Goal: Information Seeking & Learning: Learn about a topic

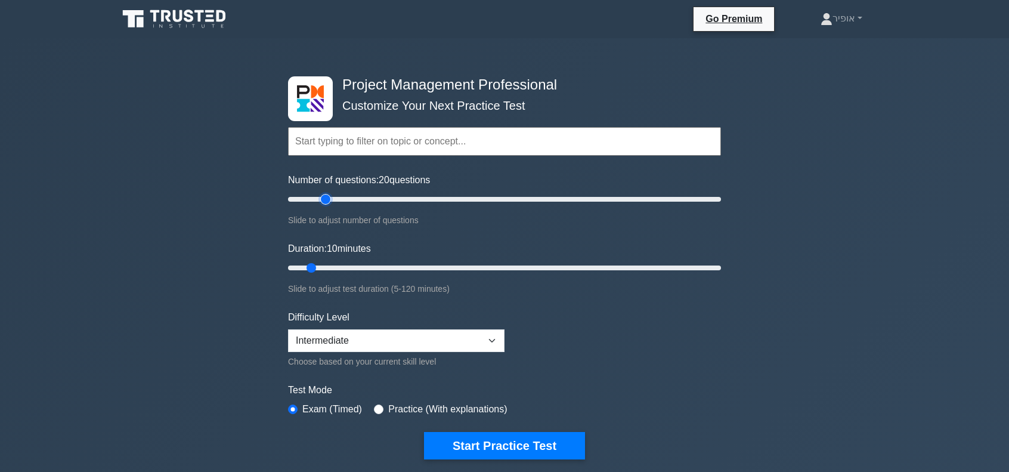
drag, startPoint x: 305, startPoint y: 200, endPoint x: 322, endPoint y: 201, distance: 16.7
type input "20"
click at [322, 201] on input "Number of questions: 20 questions" at bounding box center [504, 199] width 433 height 14
drag, startPoint x: 311, startPoint y: 267, endPoint x: 341, endPoint y: 269, distance: 30.5
type input "20"
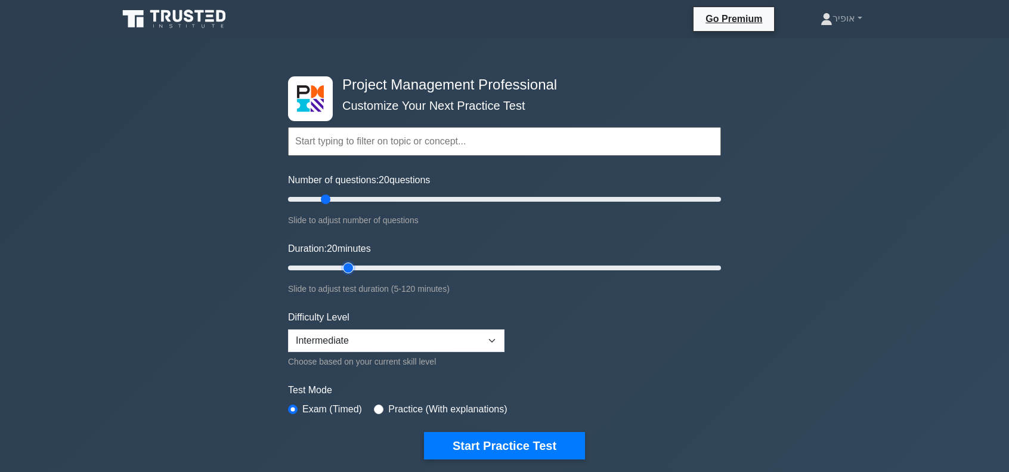
click at [341, 269] on input "Duration: 20 minutes" at bounding box center [504, 268] width 433 height 14
click at [496, 341] on select "Beginner Intermediate Expert" at bounding box center [396, 340] width 216 height 23
click at [485, 441] on button "Start Practice Test" at bounding box center [504, 445] width 161 height 27
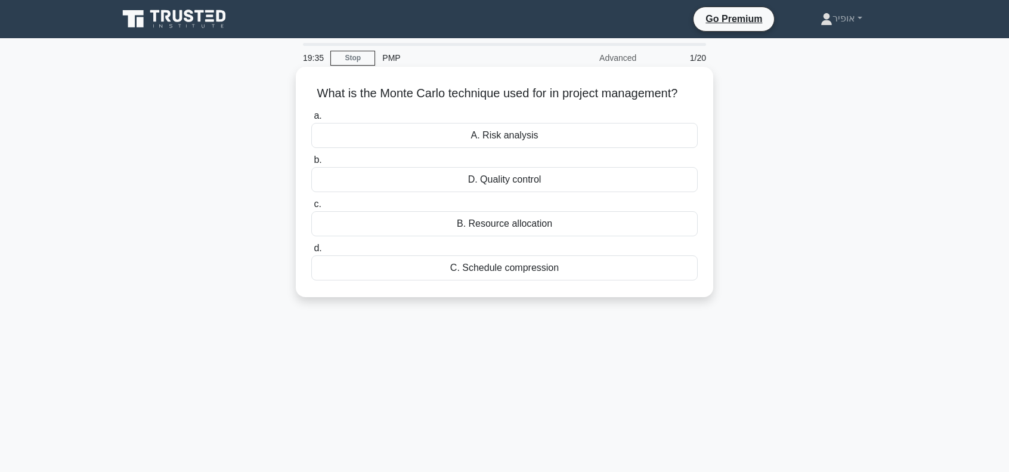
click at [484, 226] on div "B. Resource allocation" at bounding box center [504, 223] width 386 height 25
click at [311, 208] on input "c. B. Resource allocation" at bounding box center [311, 204] width 0 height 8
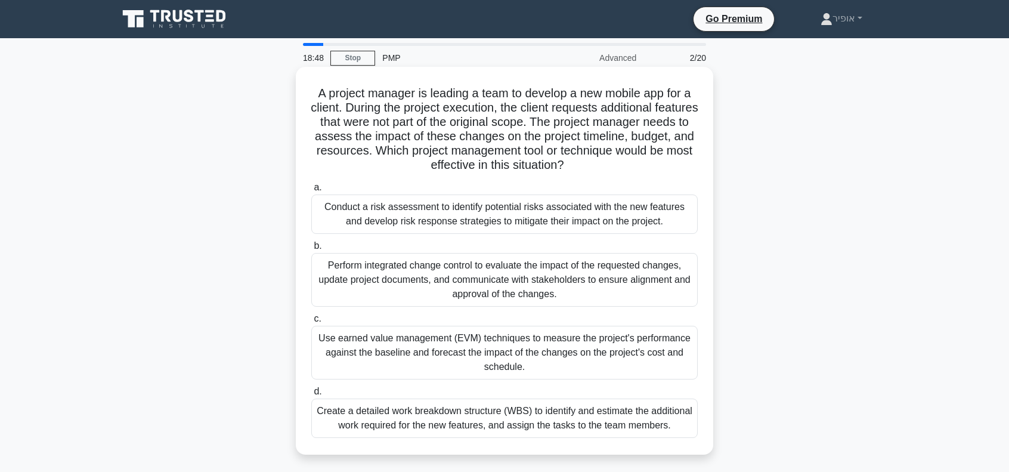
click at [411, 288] on div "Perform integrated change control to evaluate the impact of the requested chang…" at bounding box center [504, 280] width 386 height 54
click at [311, 250] on input "b. Perform integrated change control to evaluate the impact of the requested ch…" at bounding box center [311, 246] width 0 height 8
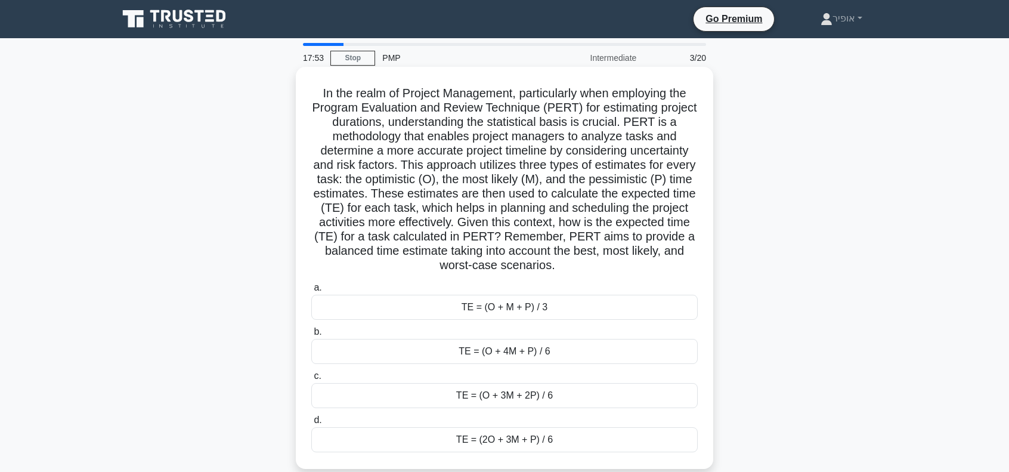
click at [449, 311] on div "TE = (O + M + P) / 3" at bounding box center [504, 307] width 386 height 25
click at [311, 292] on input "a. TE = (O + M + P) / 3" at bounding box center [311, 288] width 0 height 8
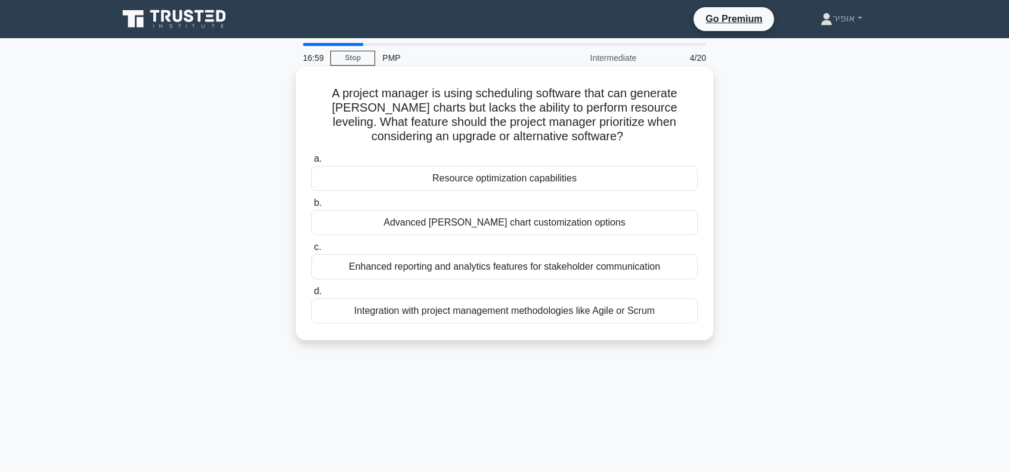
click at [451, 228] on div "Advanced Gantt chart customization options" at bounding box center [504, 222] width 386 height 25
click at [311, 207] on input "b. Advanced Gantt chart customization options" at bounding box center [311, 203] width 0 height 8
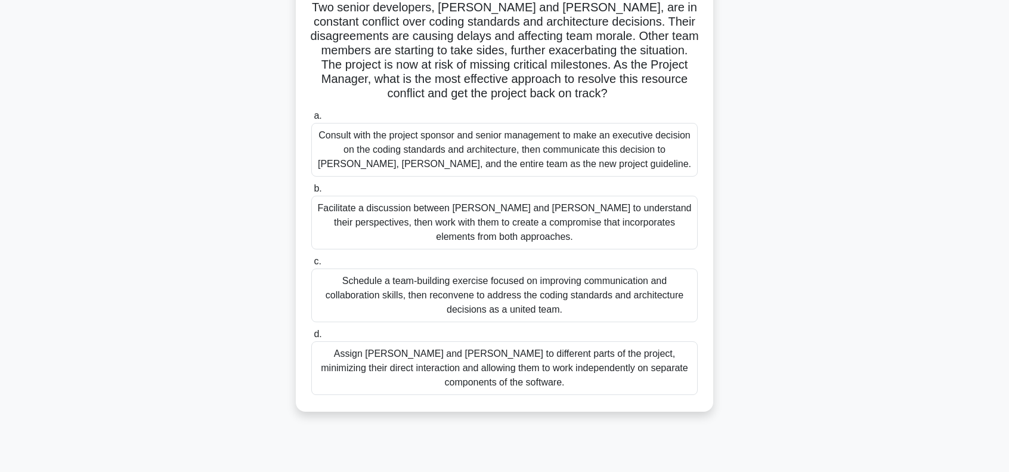
scroll to position [119, 0]
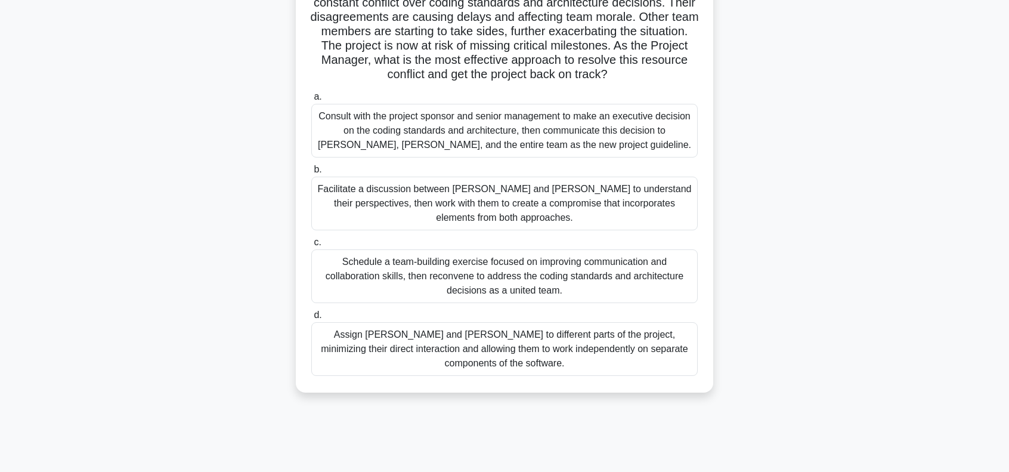
click at [481, 195] on div "Facilitate a discussion between Alice and Bob to understand their perspectives,…" at bounding box center [504, 203] width 386 height 54
click at [311, 174] on input "b. Facilitate a discussion between Alice and Bob to understand their perspectiv…" at bounding box center [311, 170] width 0 height 8
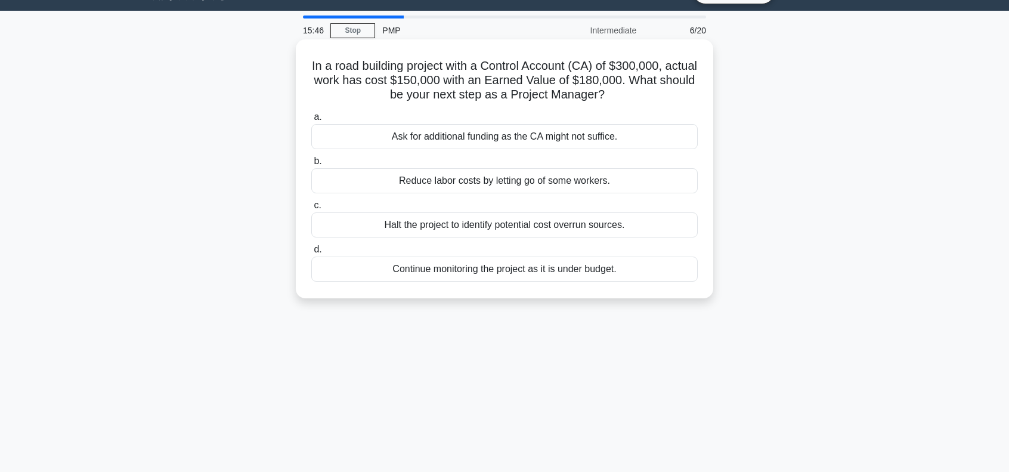
scroll to position [0, 0]
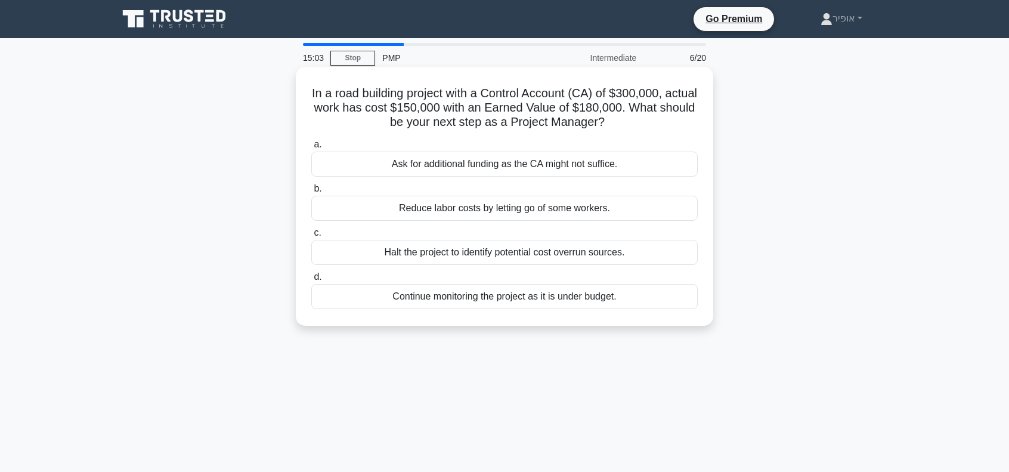
click at [448, 300] on div "Continue monitoring the project as it is under budget." at bounding box center [504, 296] width 386 height 25
click at [311, 281] on input "d. Continue monitoring the project as it is under budget." at bounding box center [311, 277] width 0 height 8
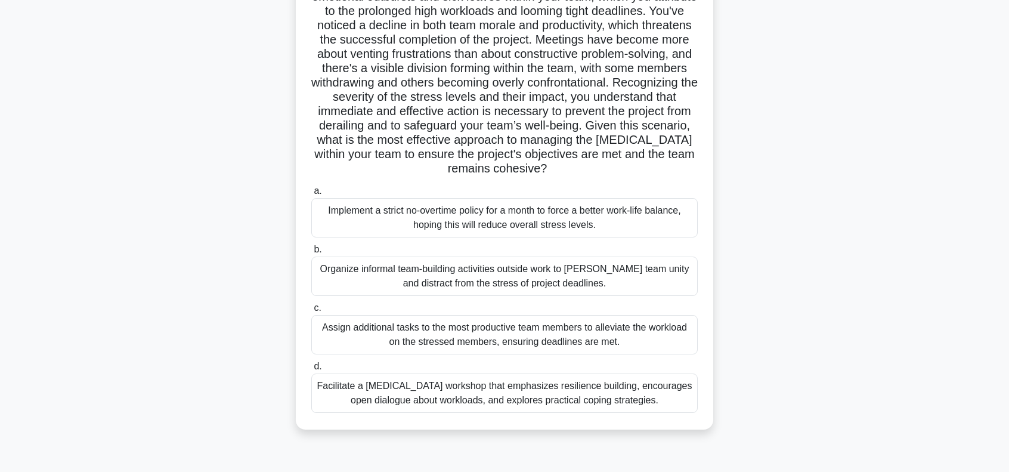
scroll to position [119, 0]
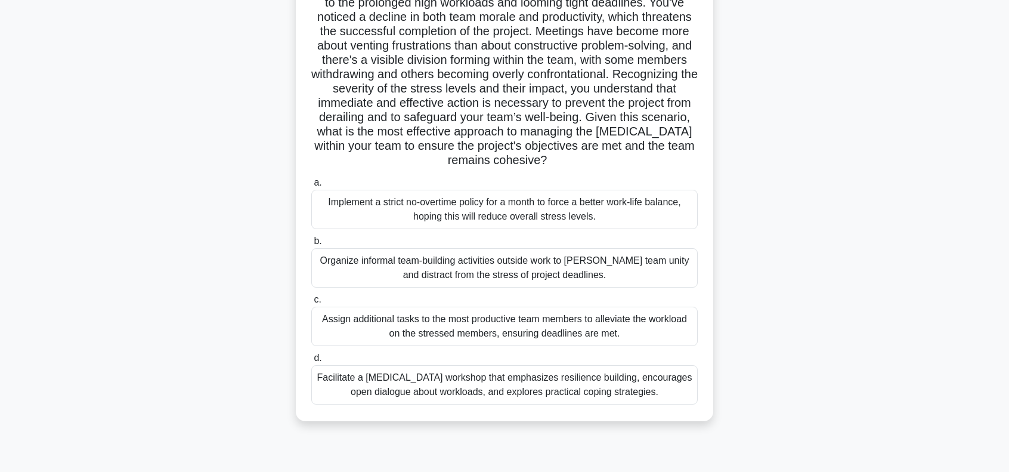
click at [405, 386] on div "Facilitate a stress management workshop that emphasizes resilience building, en…" at bounding box center [504, 384] width 386 height 39
click at [311, 362] on input "d. Facilitate a stress management workshop that emphasizes resilience building,…" at bounding box center [311, 358] width 0 height 8
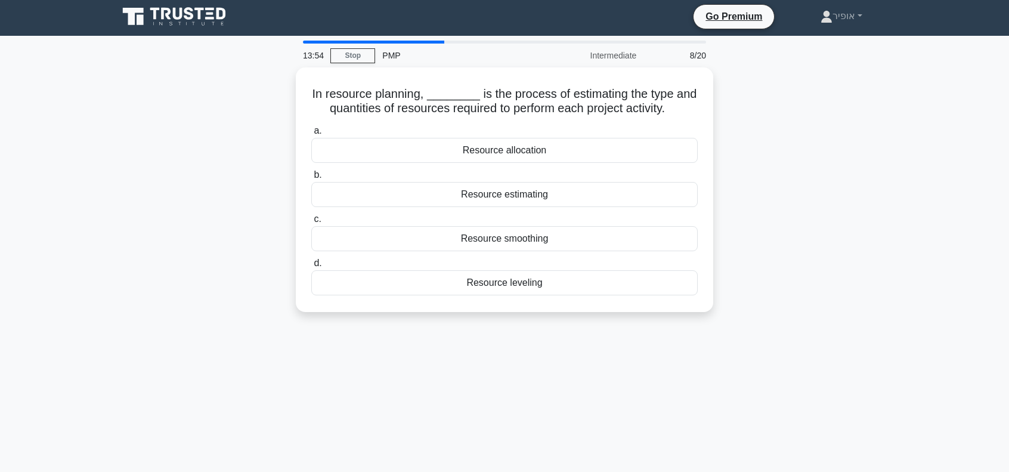
scroll to position [0, 0]
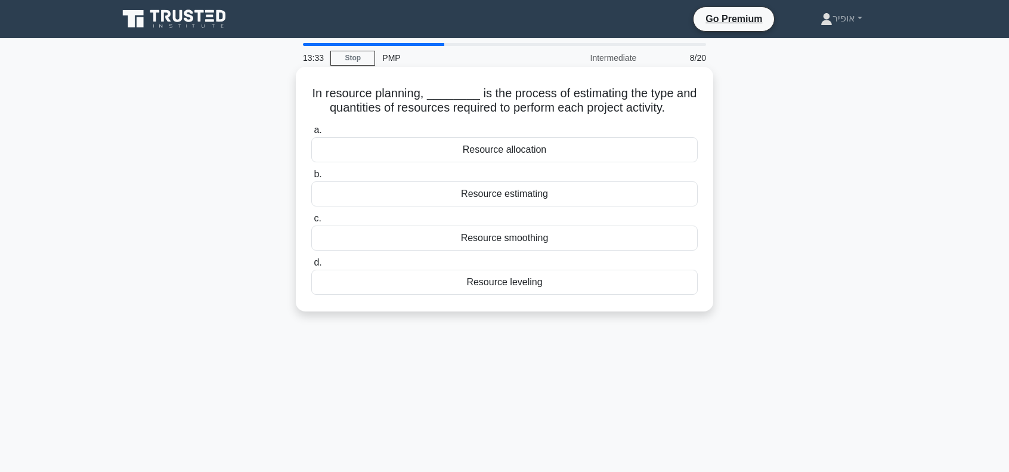
click at [477, 197] on div "Resource estimating" at bounding box center [504, 193] width 386 height 25
click at [311, 178] on input "b. Resource estimating" at bounding box center [311, 175] width 0 height 8
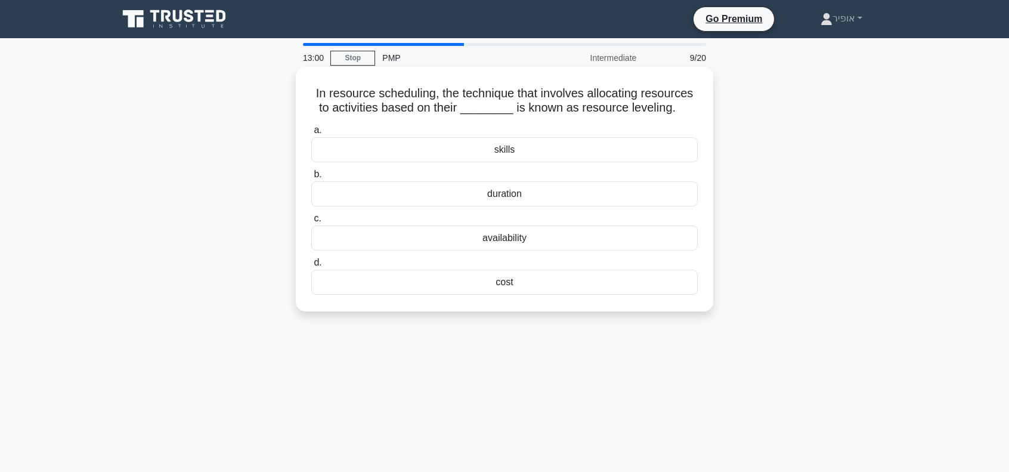
click at [464, 281] on div "cost" at bounding box center [504, 281] width 386 height 25
click at [311, 267] on input "d. cost" at bounding box center [311, 263] width 0 height 8
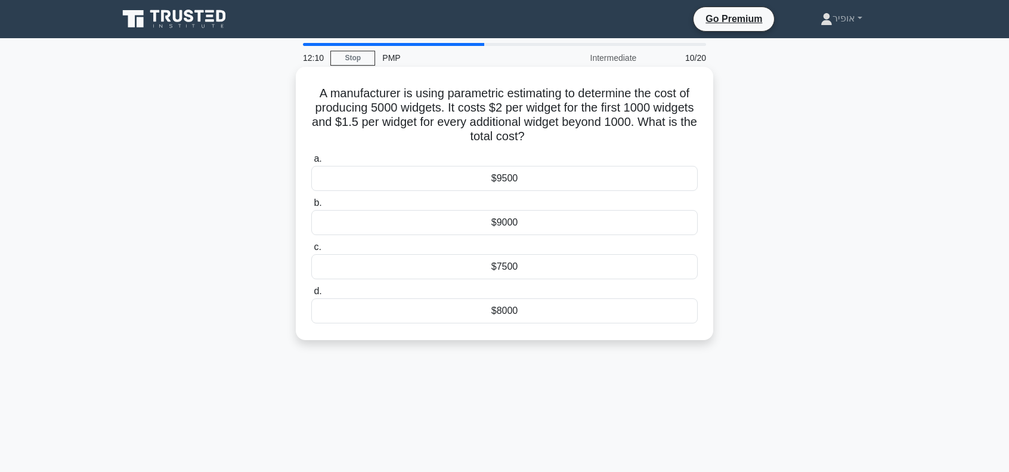
click at [463, 314] on div "$8000" at bounding box center [504, 310] width 386 height 25
click at [311, 295] on input "d. $8000" at bounding box center [311, 291] width 0 height 8
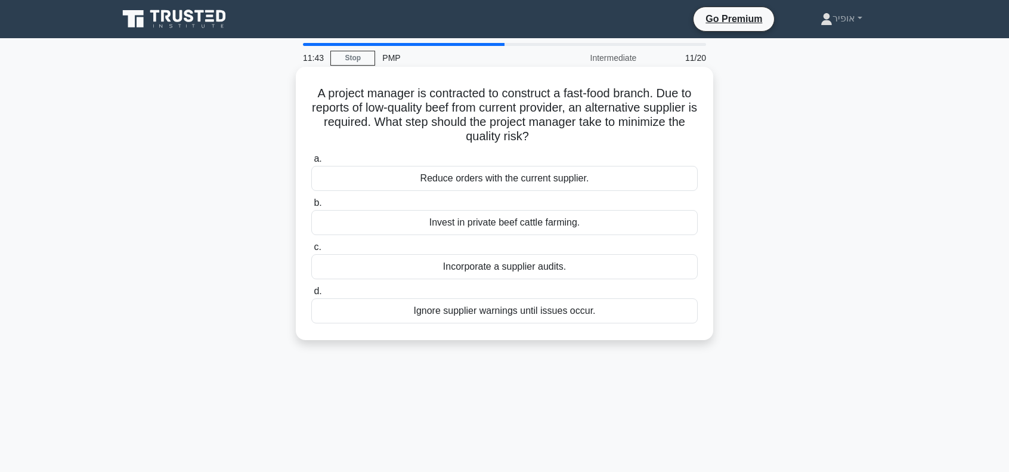
click at [464, 264] on div "Incorporate a supplier audits." at bounding box center [504, 266] width 386 height 25
click at [311, 251] on input "c. Incorporate a supplier audits." at bounding box center [311, 247] width 0 height 8
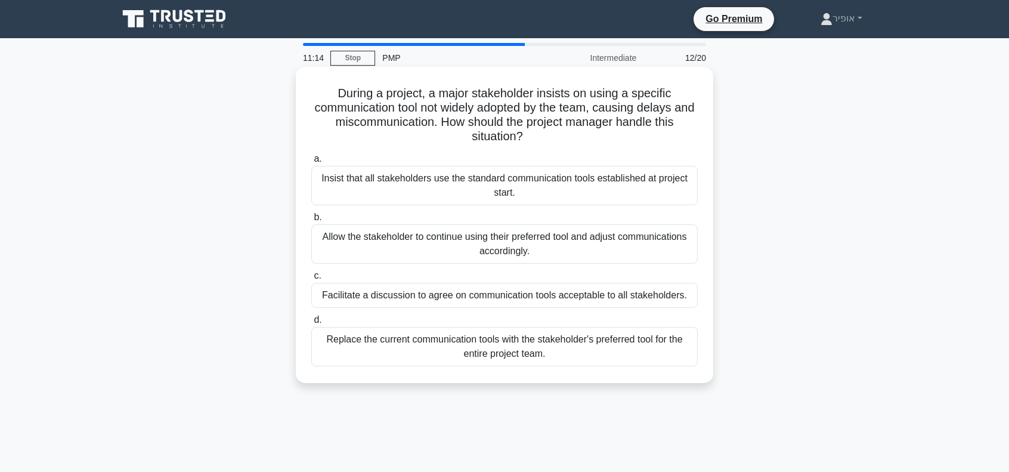
click at [447, 295] on div "Facilitate a discussion to agree on communication tools acceptable to all stake…" at bounding box center [504, 295] width 386 height 25
click at [311, 280] on input "c. Facilitate a discussion to agree on communication tools acceptable to all st…" at bounding box center [311, 276] width 0 height 8
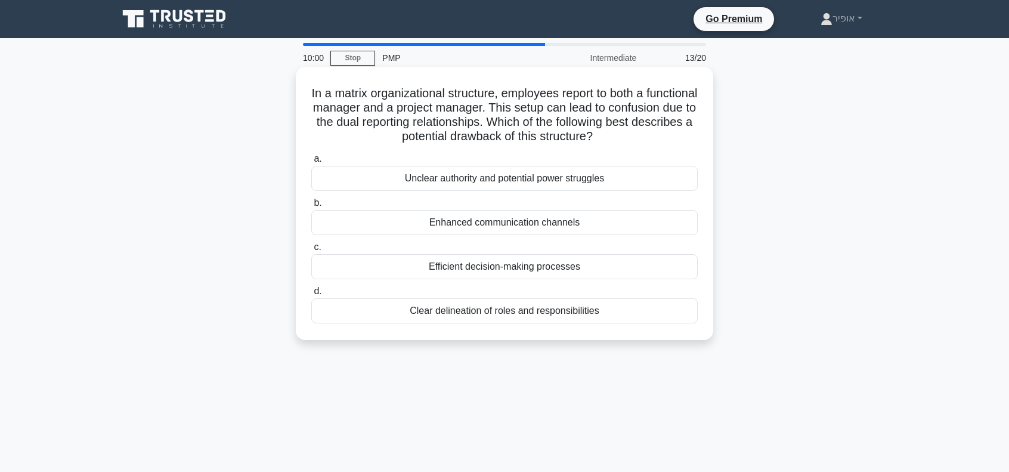
click at [453, 178] on div "Unclear authority and potential power struggles" at bounding box center [504, 178] width 386 height 25
click at [311, 163] on input "a. Unclear authority and potential power struggles" at bounding box center [311, 159] width 0 height 8
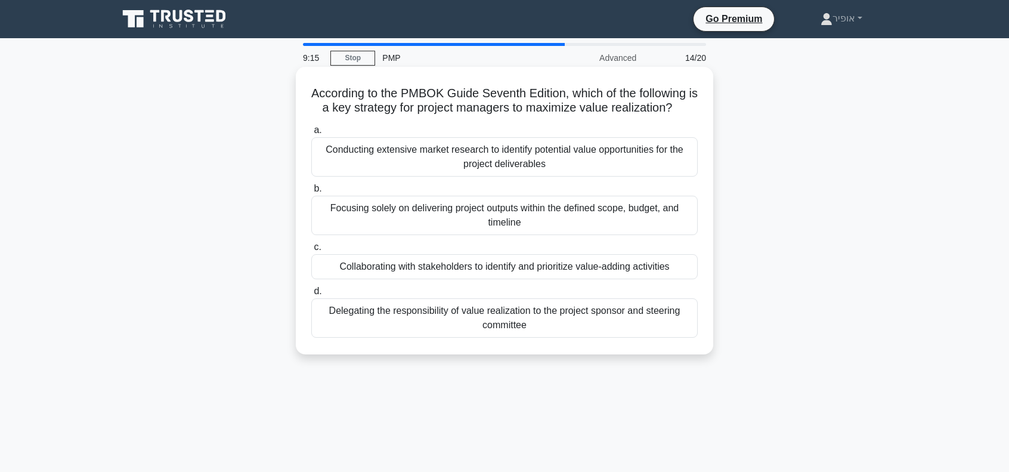
click at [428, 267] on div "Collaborating with stakeholders to identify and prioritize value-adding activit…" at bounding box center [504, 266] width 386 height 25
click at [311, 251] on input "c. Collaborating with stakeholders to identify and prioritize value-adding acti…" at bounding box center [311, 247] width 0 height 8
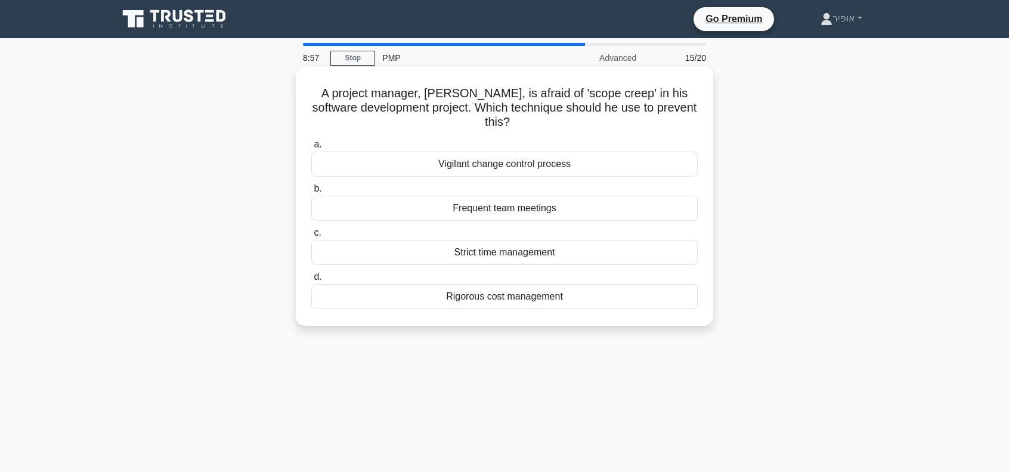
click at [439, 165] on div "Vigilant change control process" at bounding box center [504, 163] width 386 height 25
click at [311, 148] on input "a. Vigilant change control process" at bounding box center [311, 145] width 0 height 8
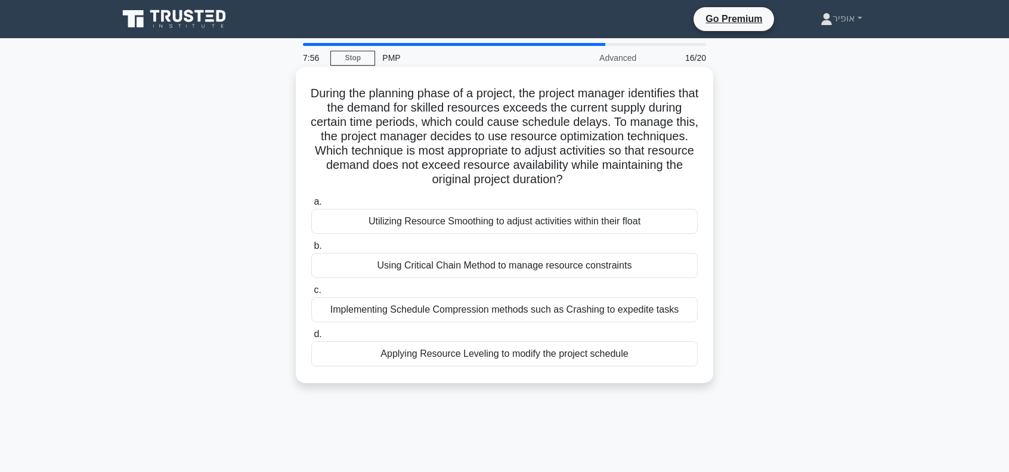
click at [453, 265] on div "Using Critical Chain Method to manage resource constraints" at bounding box center [504, 265] width 386 height 25
click at [311, 250] on input "b. Using Critical Chain Method to manage resource constraints" at bounding box center [311, 246] width 0 height 8
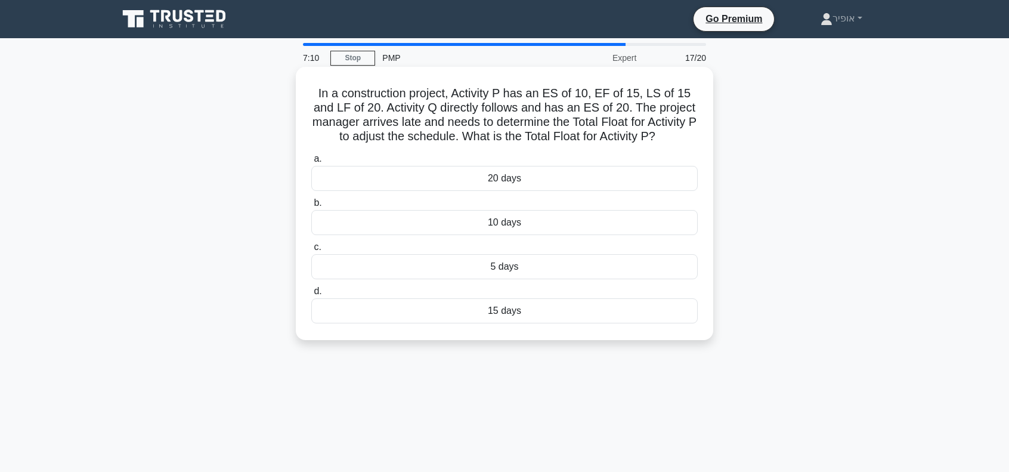
click at [484, 265] on div "5 days" at bounding box center [504, 266] width 386 height 25
click at [311, 251] on input "c. 5 days" at bounding box center [311, 247] width 0 height 8
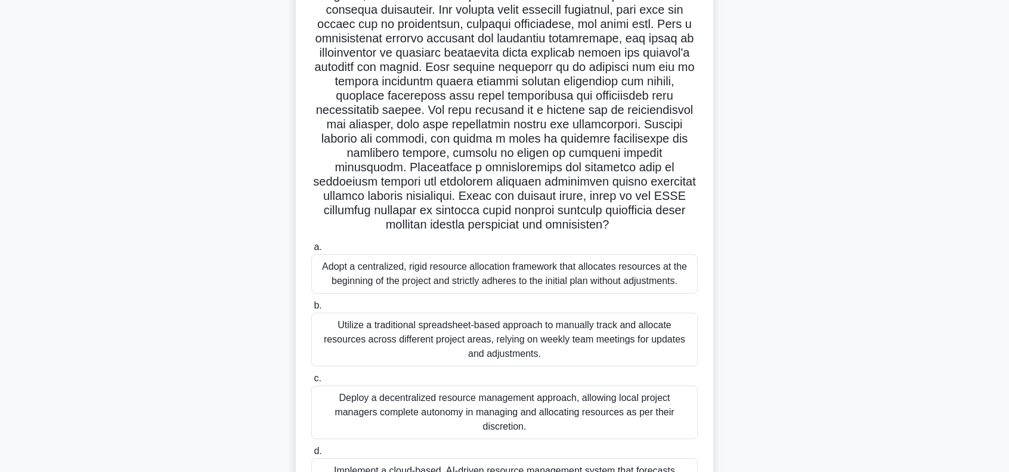
scroll to position [175, 0]
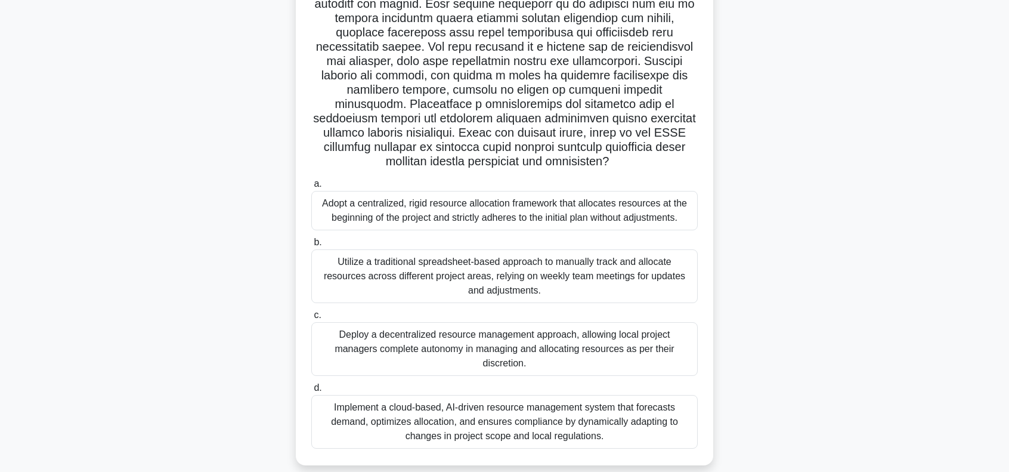
click at [526, 405] on div "Implement a cloud-based, AI-driven resource management system that forecasts de…" at bounding box center [504, 422] width 386 height 54
click at [311, 392] on input "d. Implement a cloud-based, AI-driven resource management system that forecasts…" at bounding box center [311, 388] width 0 height 8
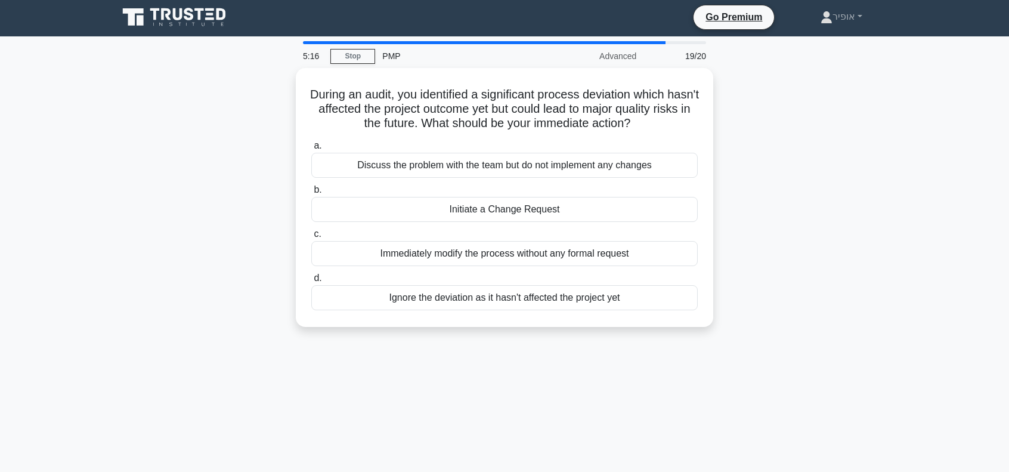
scroll to position [0, 0]
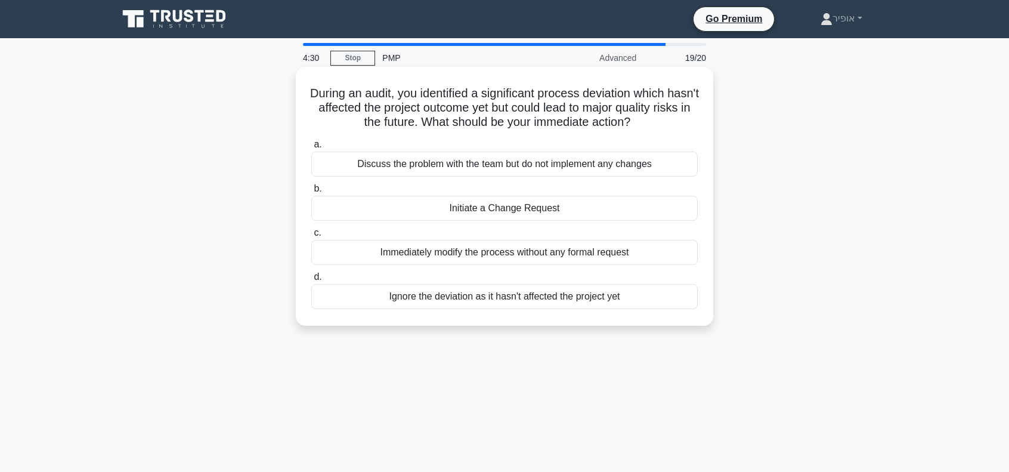
click at [386, 210] on div "Initiate a Change Request" at bounding box center [504, 208] width 386 height 25
click at [311, 193] on input "b. Initiate a Change Request" at bounding box center [311, 189] width 0 height 8
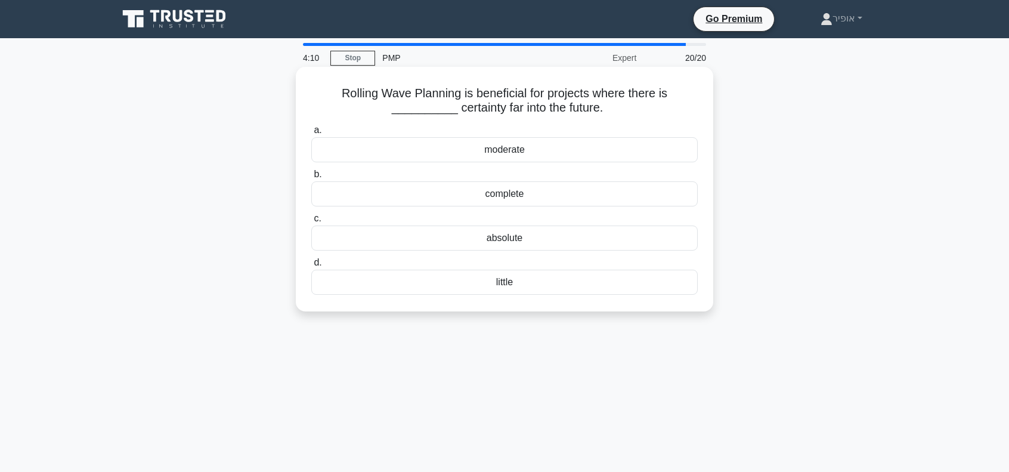
click at [471, 282] on div "little" at bounding box center [504, 281] width 386 height 25
click at [311, 267] on input "d. little" at bounding box center [311, 263] width 0 height 8
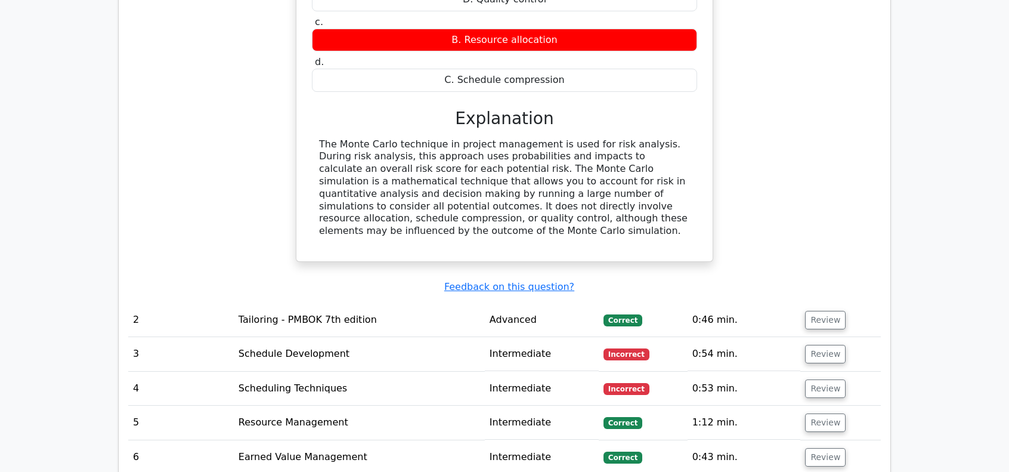
scroll to position [1431, 0]
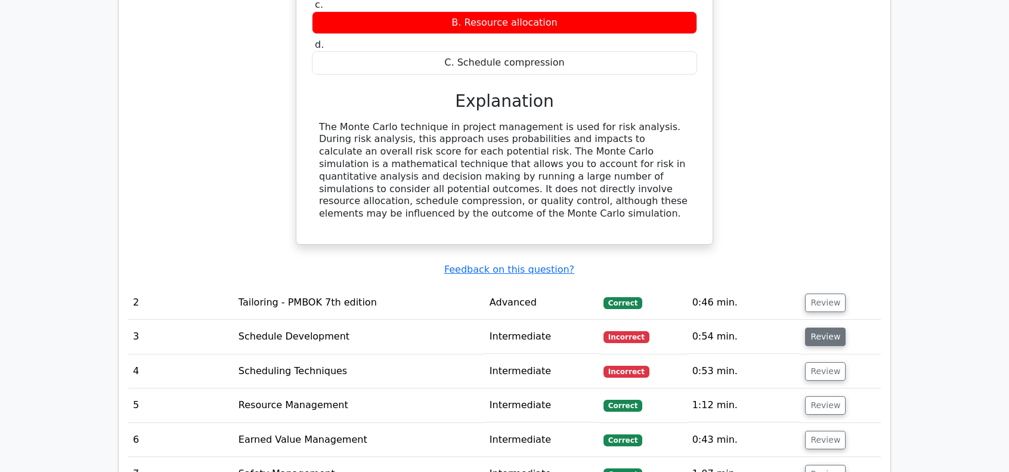
click at [812, 327] on button "Review" at bounding box center [825, 336] width 41 height 18
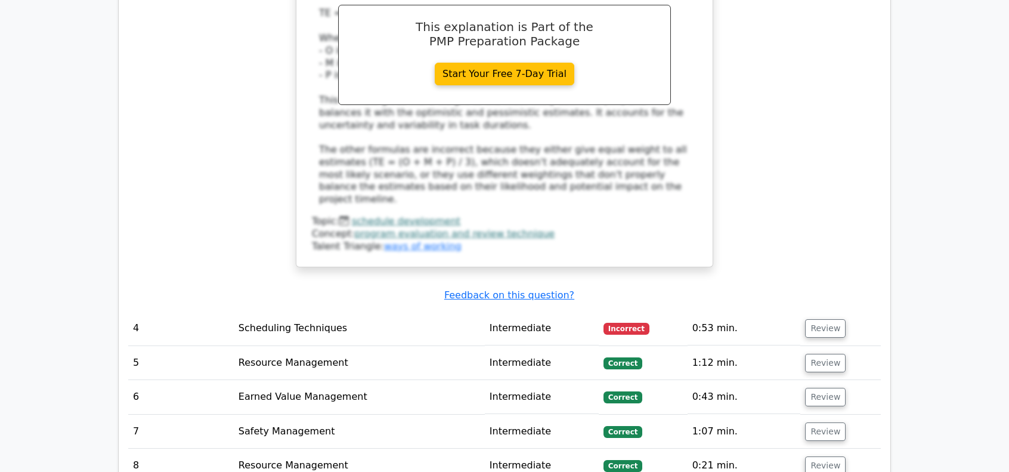
scroll to position [2266, 0]
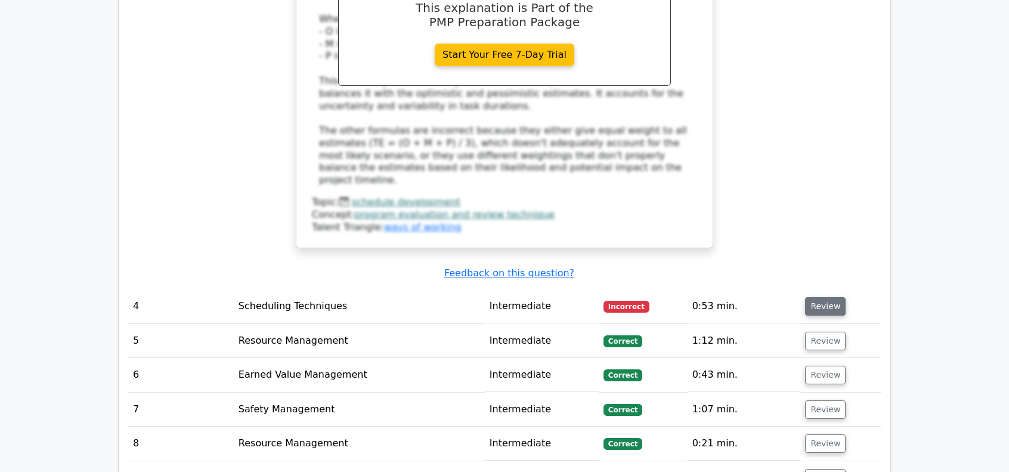
click at [826, 297] on button "Review" at bounding box center [825, 306] width 41 height 18
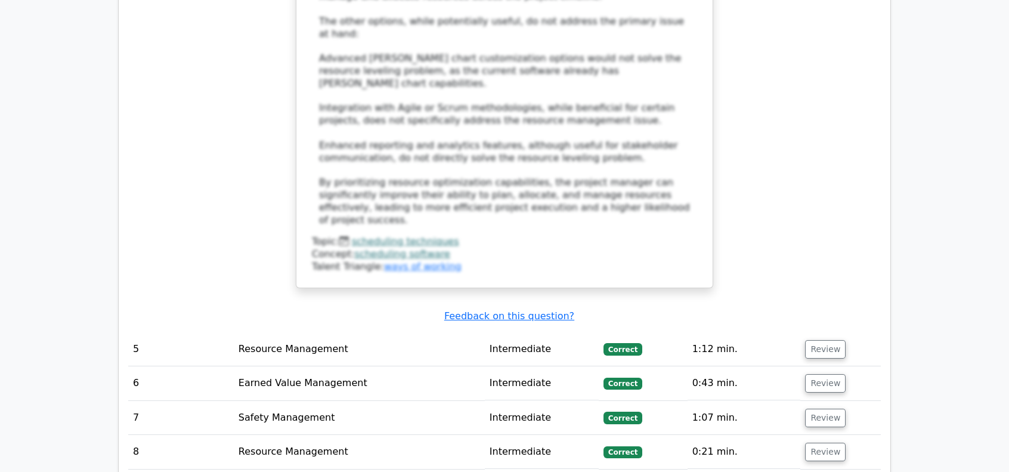
scroll to position [3100, 0]
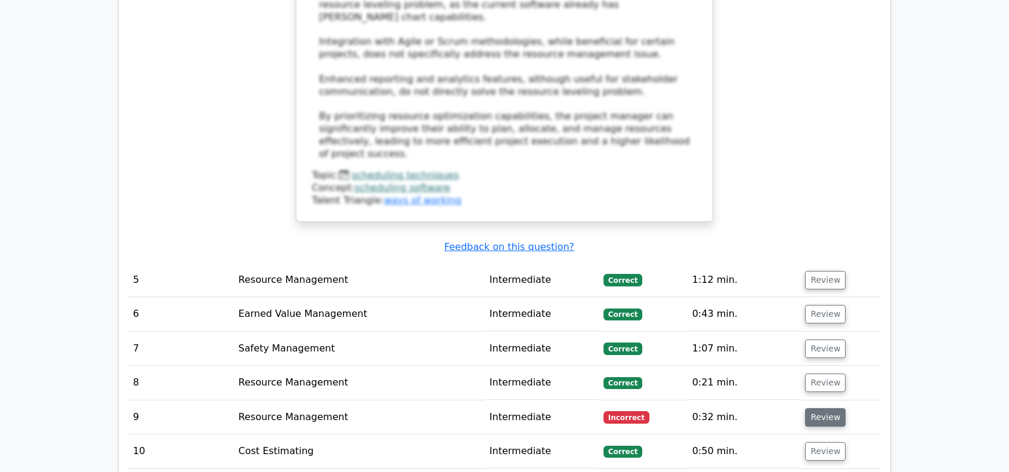
click at [808, 408] on button "Review" at bounding box center [825, 417] width 41 height 18
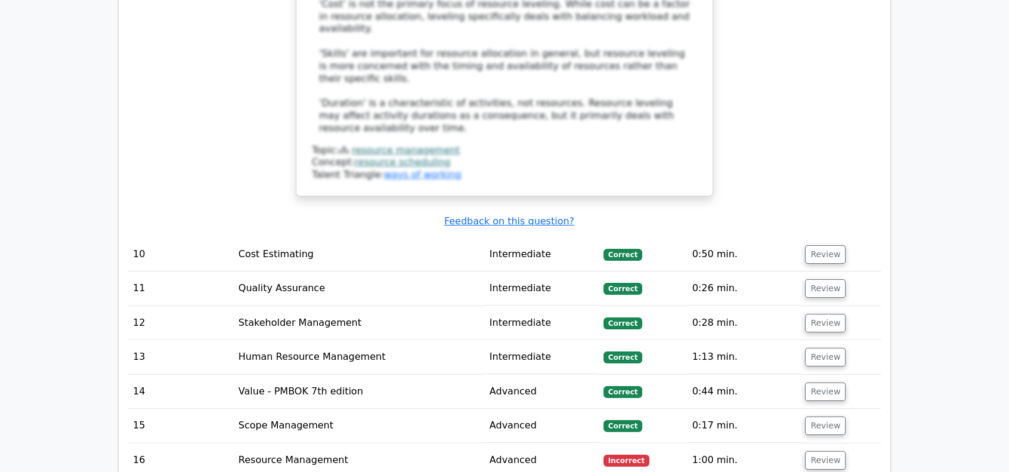
scroll to position [4054, 0]
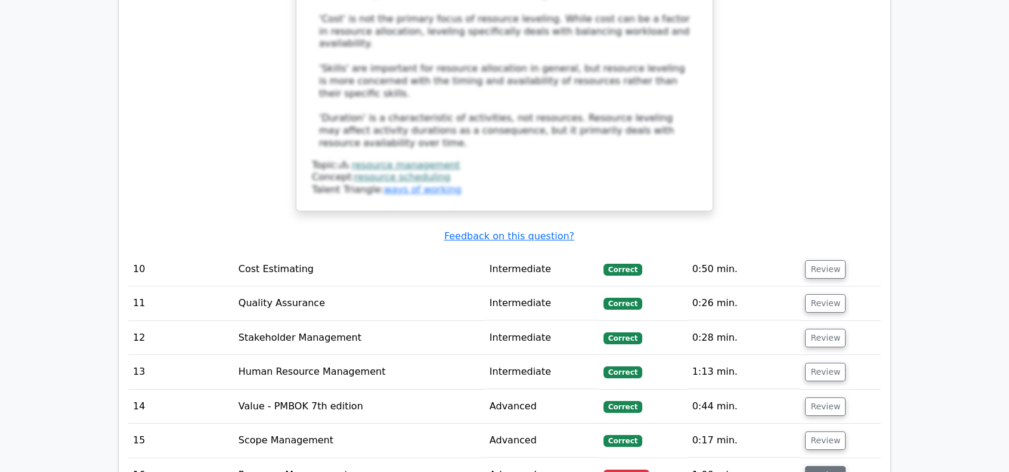
click at [821, 466] on button "Review" at bounding box center [825, 475] width 41 height 18
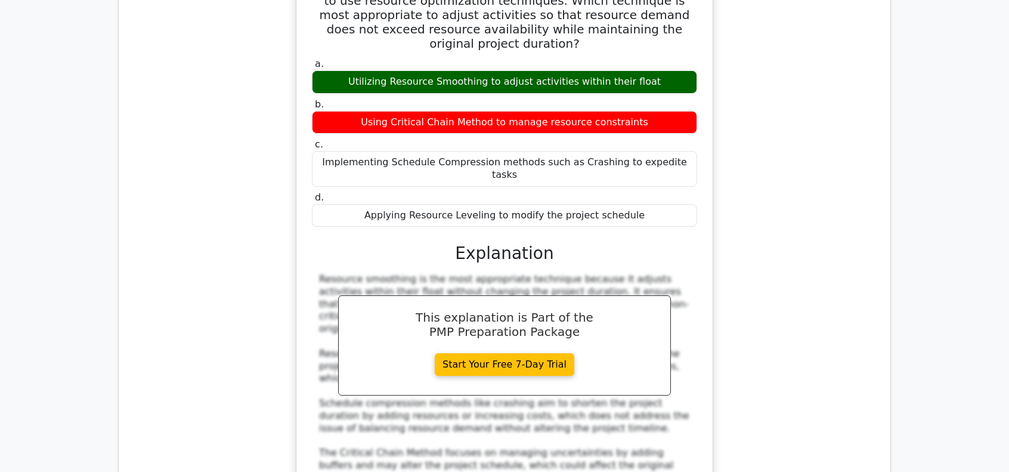
scroll to position [4770, 0]
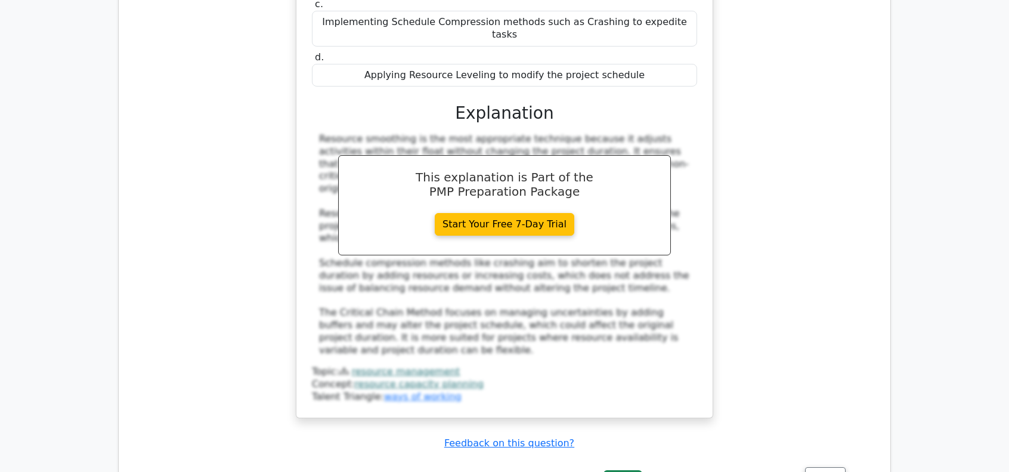
click at [815, 467] on button "Review" at bounding box center [825, 476] width 41 height 18
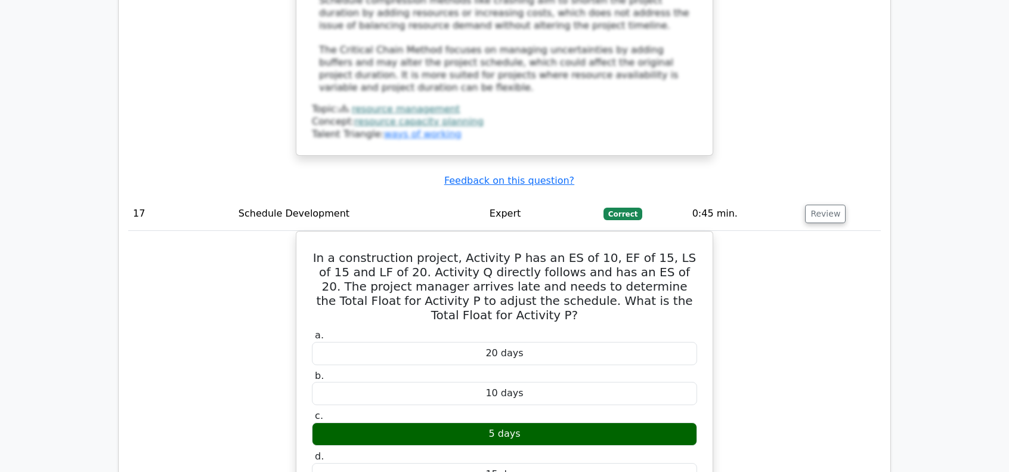
scroll to position [4949, 0]
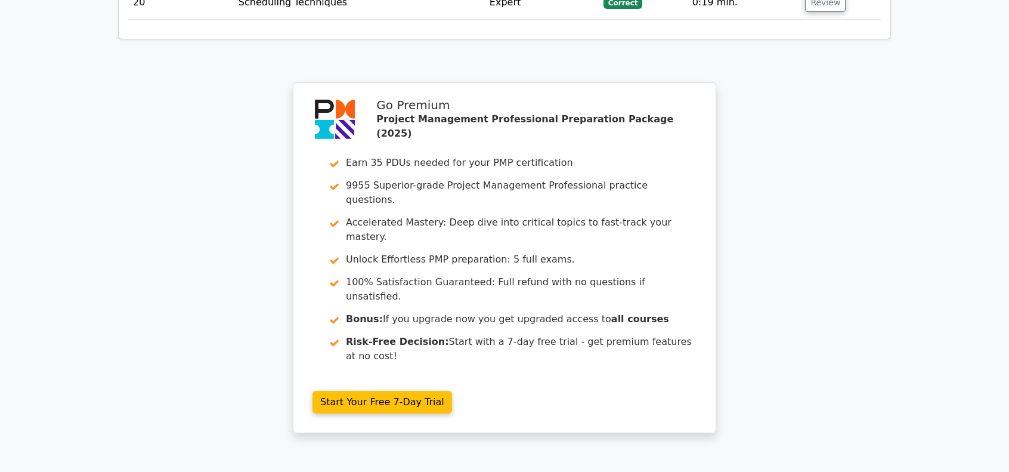
scroll to position [2403, 0]
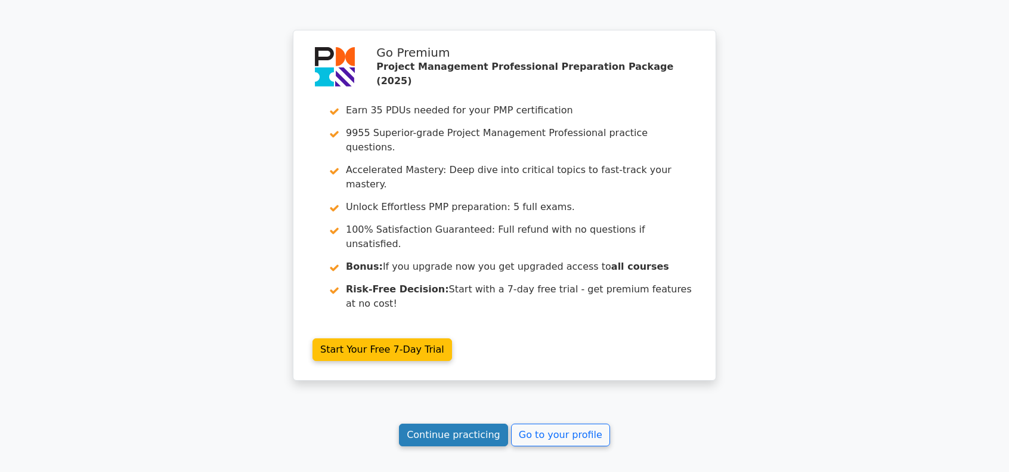
click at [444, 423] on link "Continue practicing" at bounding box center [453, 434] width 109 height 23
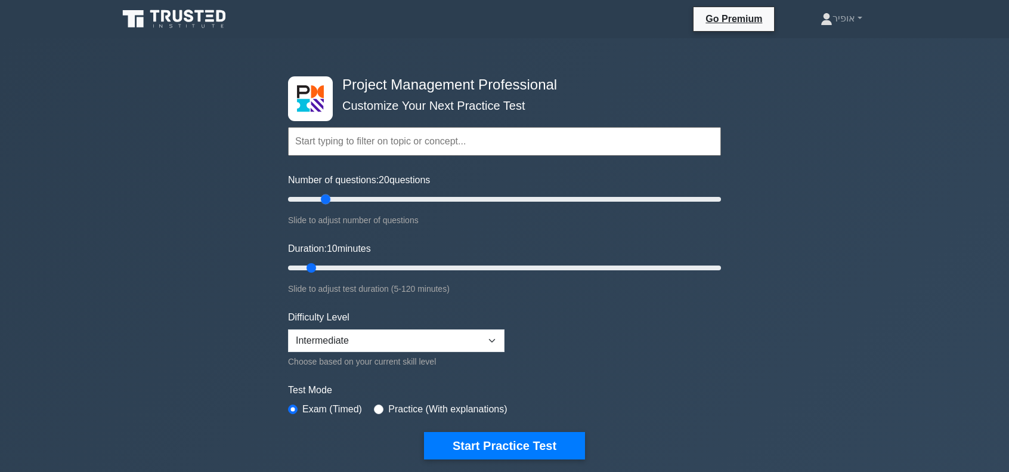
drag, startPoint x: 305, startPoint y: 196, endPoint x: 324, endPoint y: 199, distance: 19.2
type input "20"
click at [324, 199] on input "Number of questions: 20 questions" at bounding box center [504, 199] width 433 height 14
drag, startPoint x: 312, startPoint y: 265, endPoint x: 339, endPoint y: 268, distance: 27.0
type input "20"
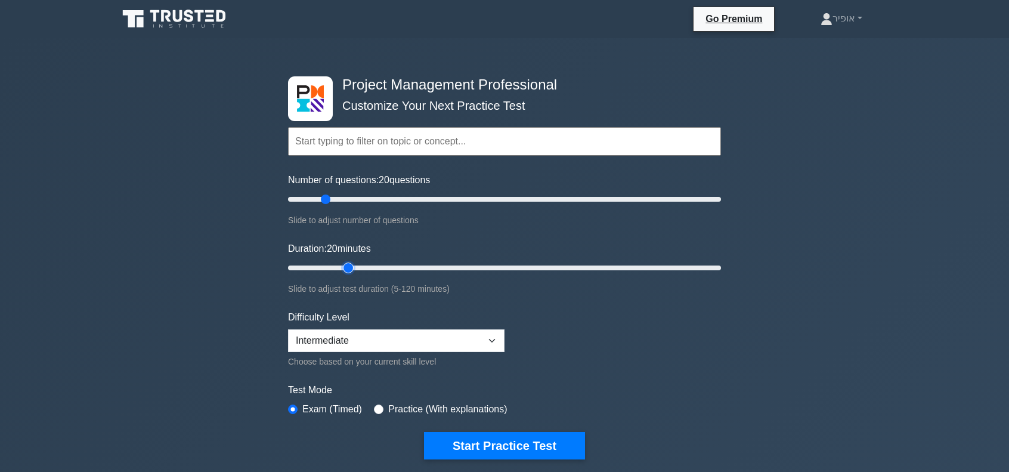
click at [339, 268] on input "Duration: 20 minutes" at bounding box center [504, 268] width 433 height 14
click at [538, 447] on button "Start Practice Test" at bounding box center [504, 445] width 161 height 27
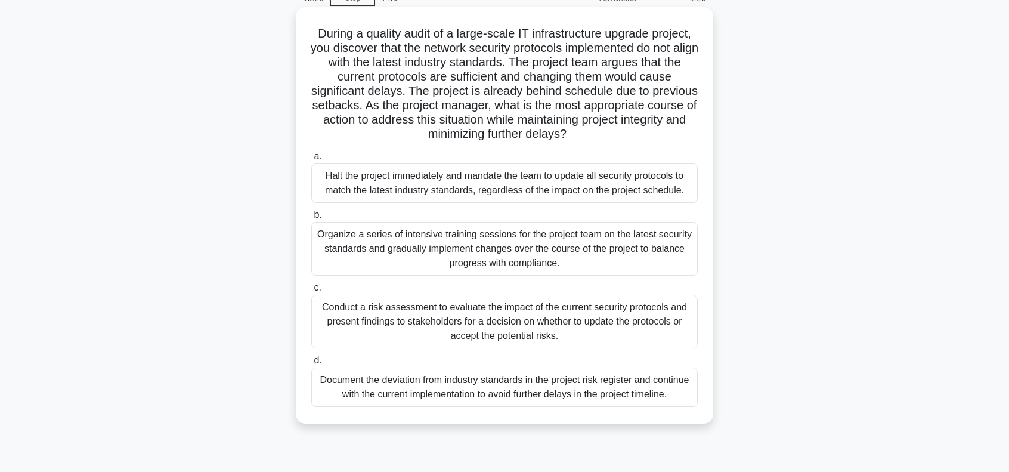
scroll to position [119, 0]
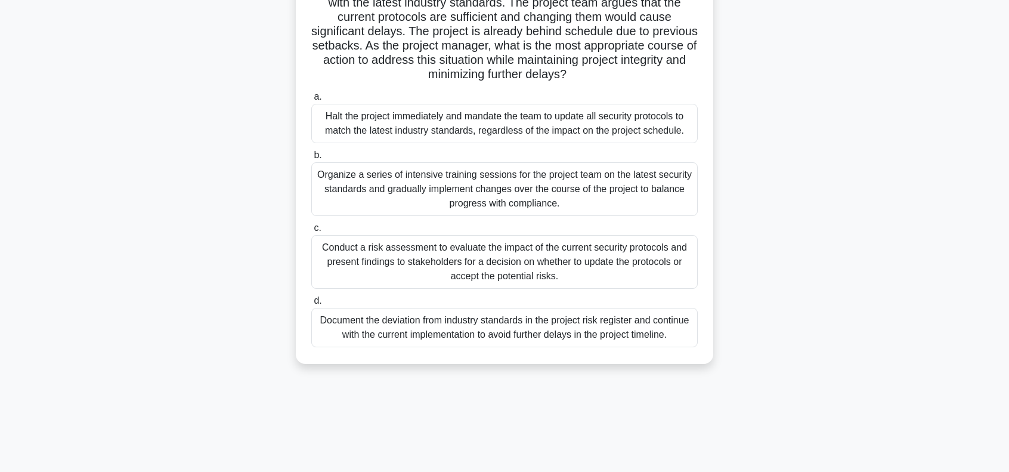
click at [432, 270] on div "Conduct a risk assessment to evaluate the impact of the current security protoc…" at bounding box center [504, 262] width 386 height 54
click at [311, 232] on input "c. Conduct a risk assessment to evaluate the impact of the current security pro…" at bounding box center [311, 228] width 0 height 8
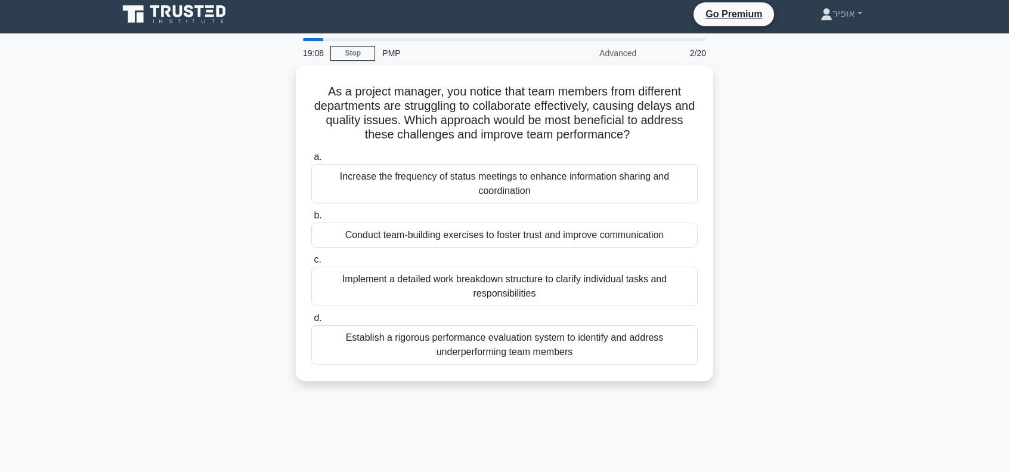
scroll to position [0, 0]
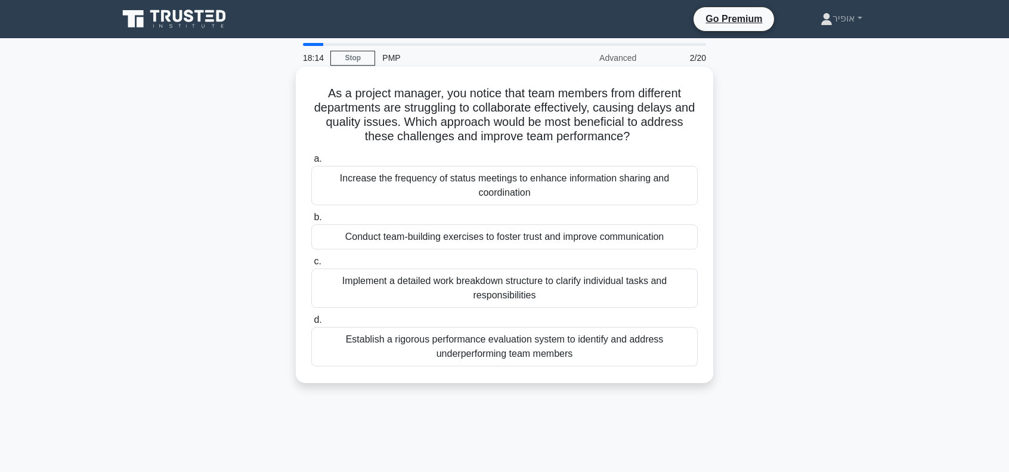
click at [444, 237] on div "Conduct team-building exercises to foster trust and improve communication" at bounding box center [504, 236] width 386 height 25
click at [311, 221] on input "b. Conduct team-building exercises to foster trust and improve communication" at bounding box center [311, 217] width 0 height 8
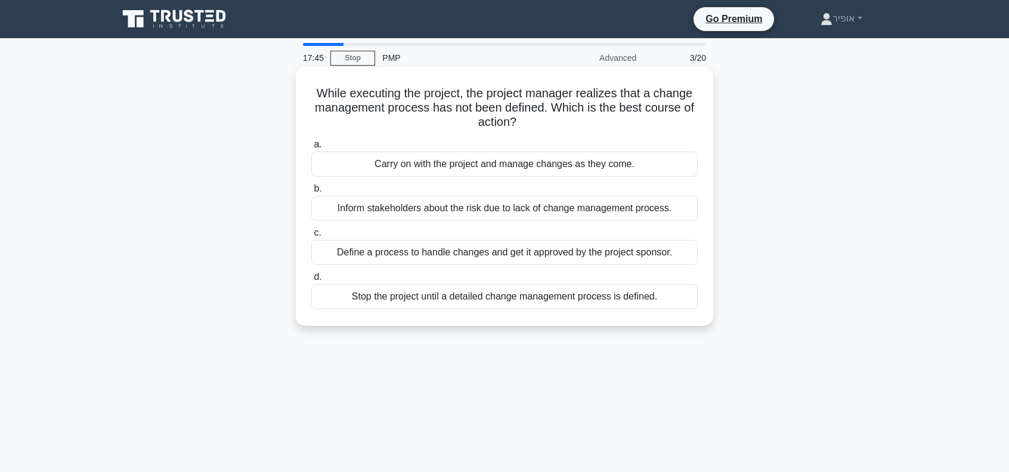
click at [497, 254] on div "Define a process to handle changes and get it approved by the project sponsor." at bounding box center [504, 252] width 386 height 25
click at [311, 237] on input "c. Define a process to handle changes and get it approved by the project sponso…" at bounding box center [311, 233] width 0 height 8
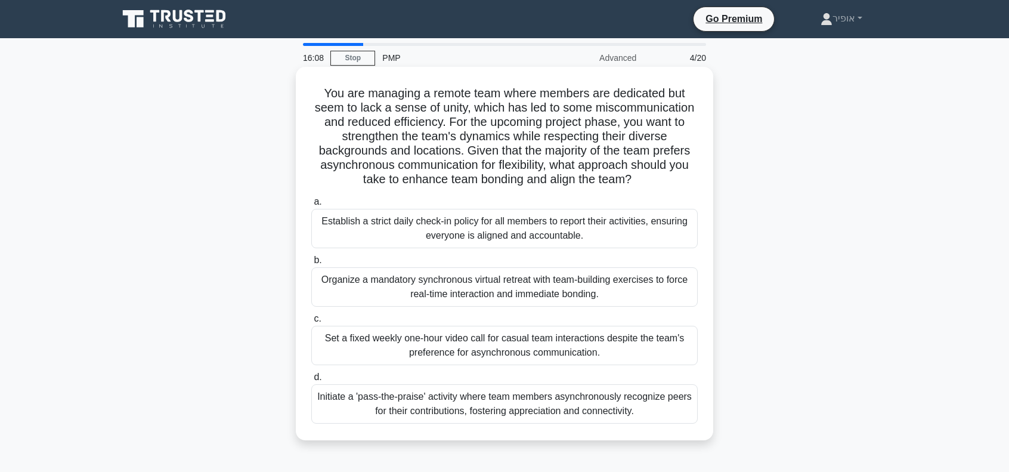
click at [432, 399] on div "Initiate a 'pass-the-praise' activity where team members asynchronously recogni…" at bounding box center [504, 403] width 386 height 39
click at [311, 381] on input "d. Initiate a 'pass-the-praise' activity where team members asynchronously reco…" at bounding box center [311, 377] width 0 height 8
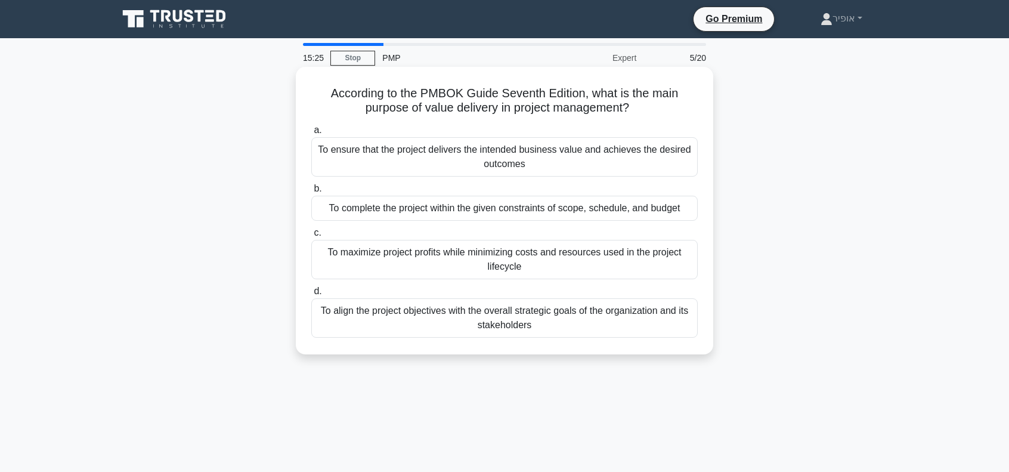
click at [432, 162] on div "To ensure that the project delivers the intended business value and achieves th…" at bounding box center [504, 156] width 386 height 39
click at [311, 134] on input "a. To ensure that the project delivers the intended business value and achieves…" at bounding box center [311, 130] width 0 height 8
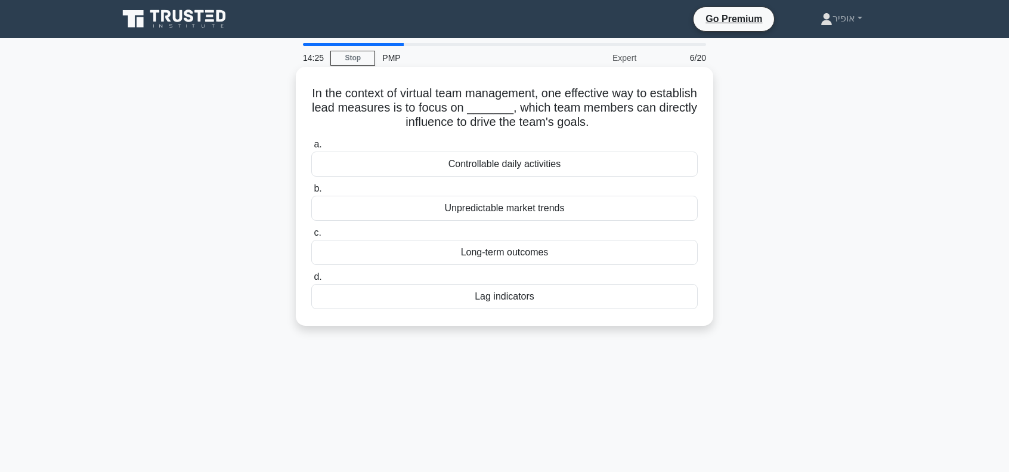
click at [477, 298] on div "Lag indicators" at bounding box center [504, 296] width 386 height 25
click at [311, 281] on input "d. Lag indicators" at bounding box center [311, 277] width 0 height 8
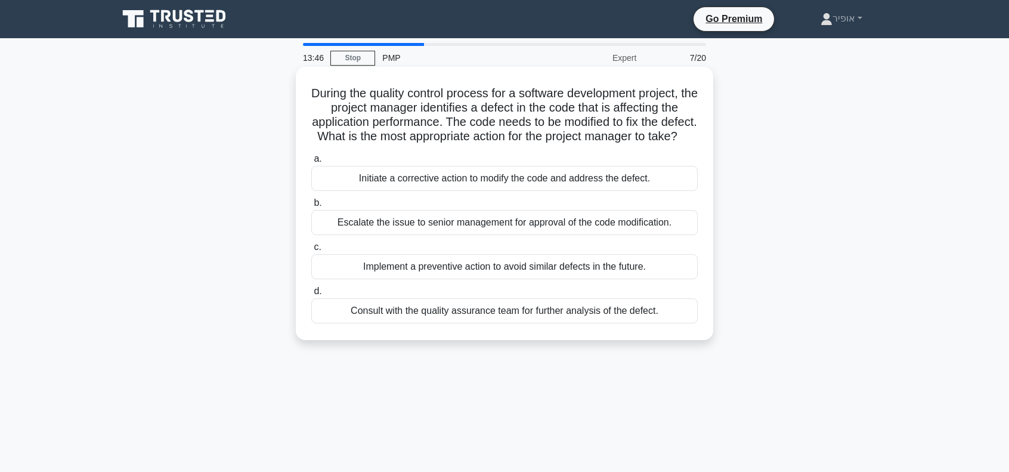
click at [416, 191] on div "Initiate a corrective action to modify the code and address the defect." at bounding box center [504, 178] width 386 height 25
click at [311, 163] on input "a. Initiate a corrective action to modify the code and address the defect." at bounding box center [311, 159] width 0 height 8
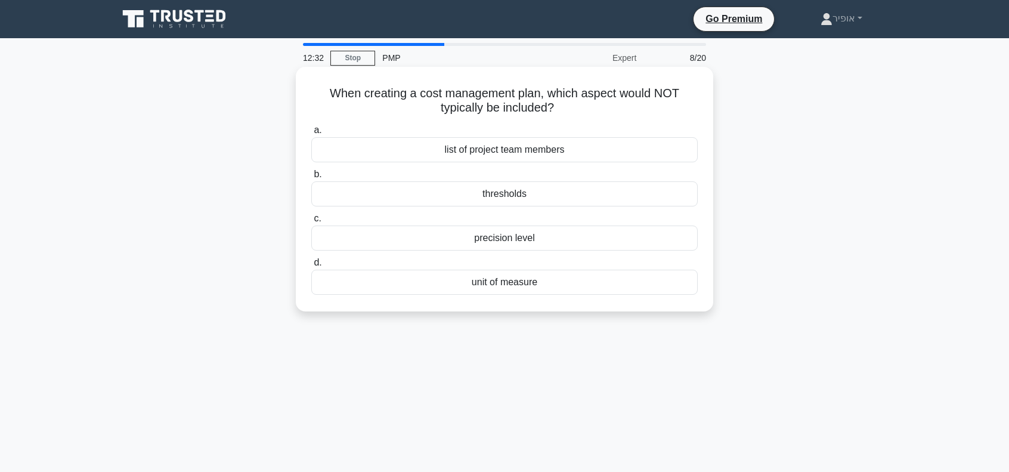
click at [492, 153] on div "list of project team members" at bounding box center [504, 149] width 386 height 25
click at [311, 134] on input "a. list of project team members" at bounding box center [311, 130] width 0 height 8
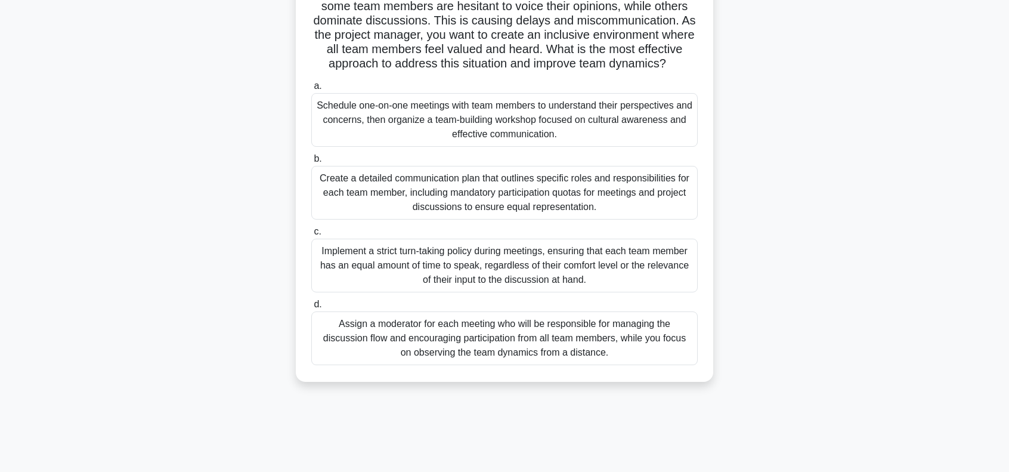
scroll to position [119, 0]
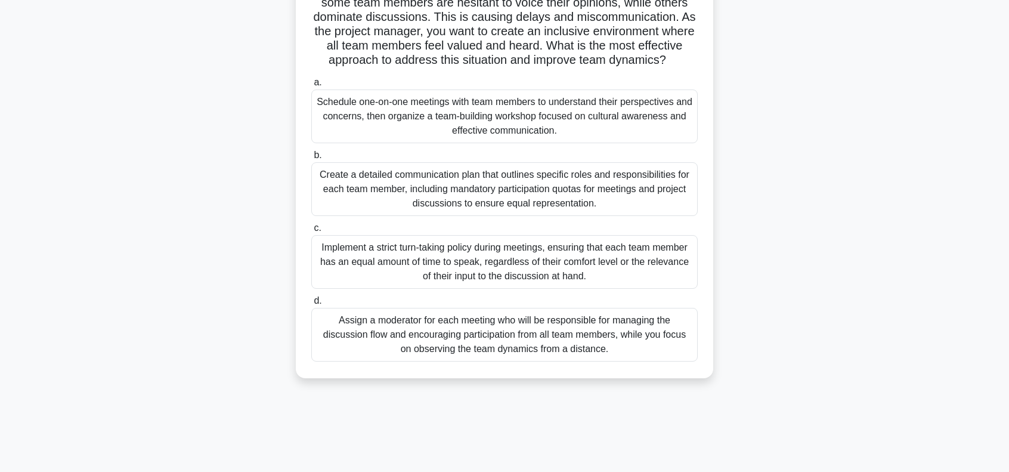
click at [411, 135] on div "Schedule one-on-one meetings with team members to understand their perspectives…" at bounding box center [504, 116] width 386 height 54
click at [311, 86] on input "a. Schedule one-on-one meetings with team members to understand their perspecti…" at bounding box center [311, 83] width 0 height 8
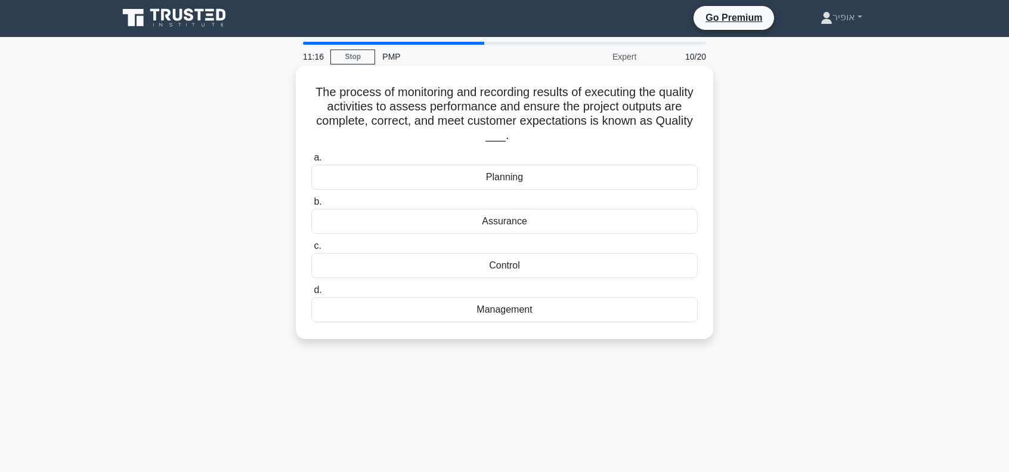
scroll to position [0, 0]
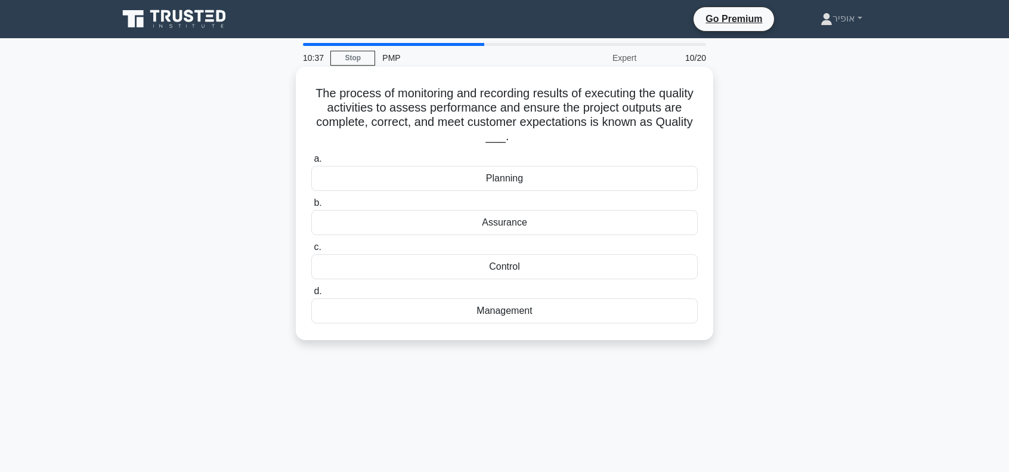
click at [453, 222] on div "Assurance" at bounding box center [504, 222] width 386 height 25
click at [311, 207] on input "b. Assurance" at bounding box center [311, 203] width 0 height 8
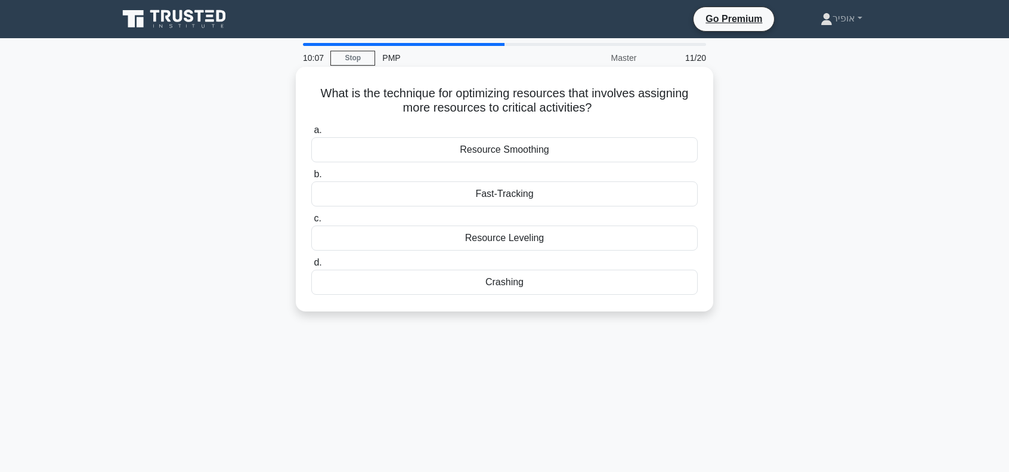
click at [446, 239] on div "Resource Leveling" at bounding box center [504, 237] width 386 height 25
click at [311, 222] on input "c. Resource Leveling" at bounding box center [311, 219] width 0 height 8
click at [474, 195] on div "buffers" at bounding box center [504, 193] width 386 height 25
click at [311, 178] on input "b. buffers" at bounding box center [311, 175] width 0 height 8
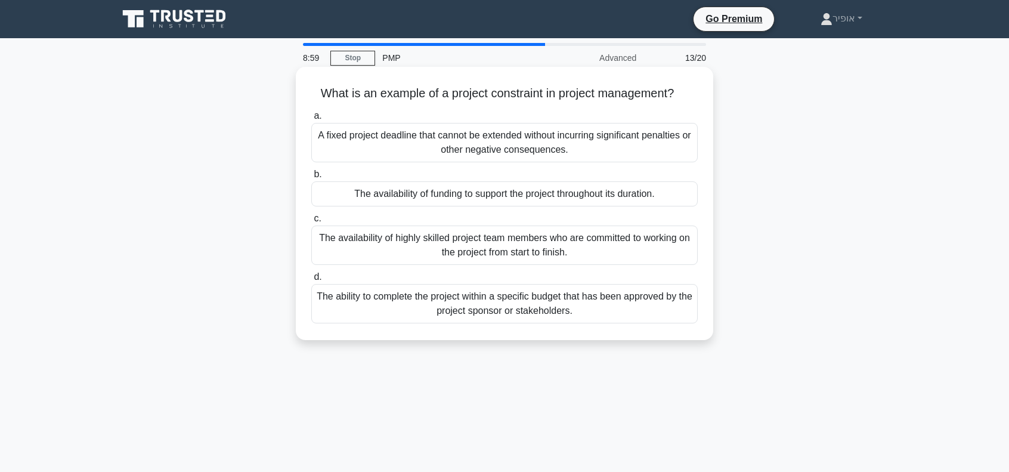
click at [414, 141] on div "A fixed project deadline that cannot be extended without incurring significant …" at bounding box center [504, 142] width 386 height 39
click at [311, 120] on input "a. A fixed project deadline that cannot be extended without incurring significa…" at bounding box center [311, 116] width 0 height 8
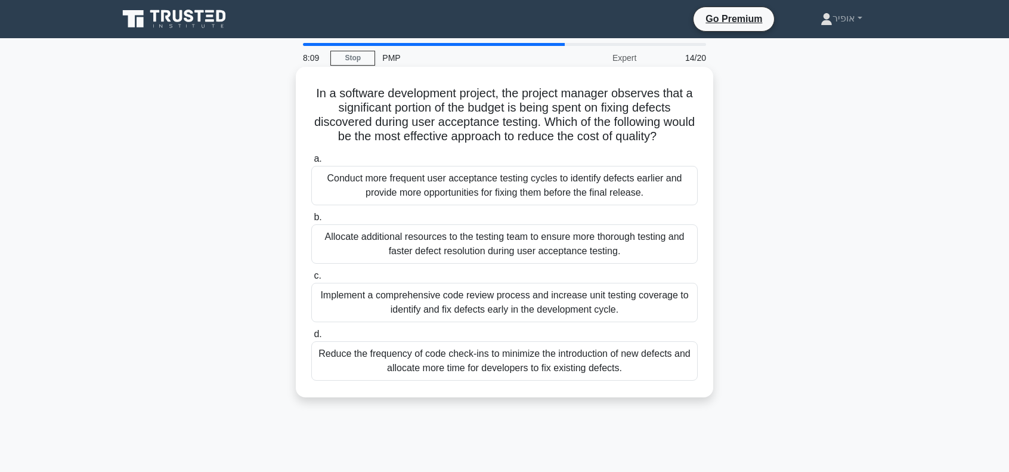
click at [438, 181] on div "Conduct more frequent user acceptance testing cycles to identify defects earlie…" at bounding box center [504, 185] width 386 height 39
click at [311, 163] on input "a. Conduct more frequent user acceptance testing cycles to identify defects ear…" at bounding box center [311, 159] width 0 height 8
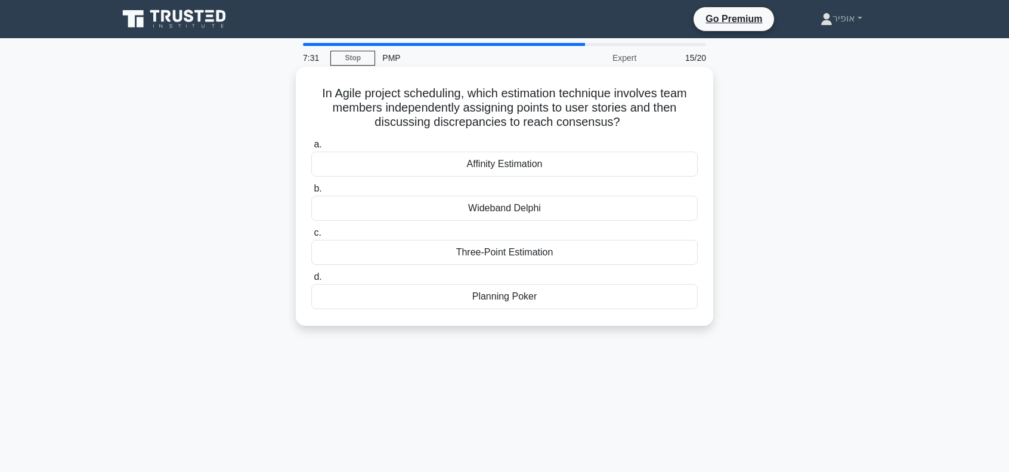
click at [465, 158] on div "Affinity Estimation" at bounding box center [504, 163] width 386 height 25
click at [311, 148] on input "a. Affinity Estimation" at bounding box center [311, 145] width 0 height 8
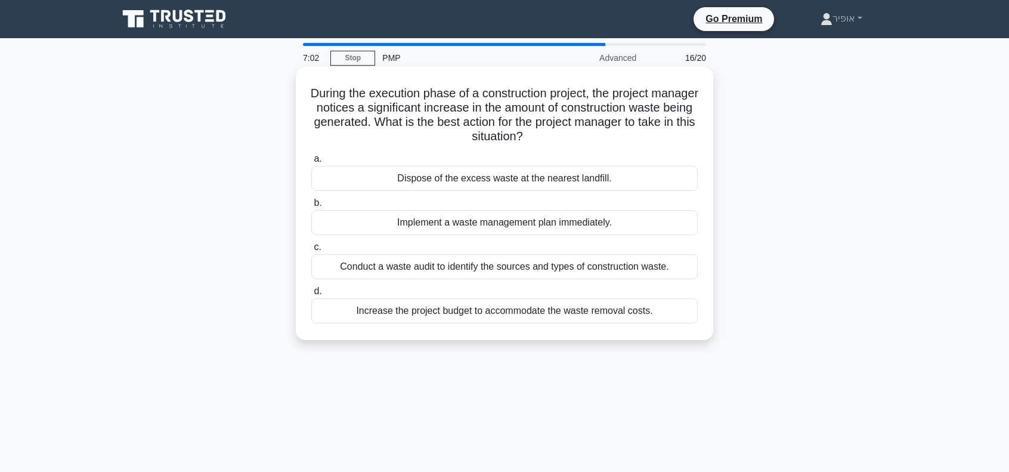
click at [444, 222] on div "Implement a waste management plan immediately." at bounding box center [504, 222] width 386 height 25
click at [311, 207] on input "b. Implement a waste management plan immediately." at bounding box center [311, 203] width 0 height 8
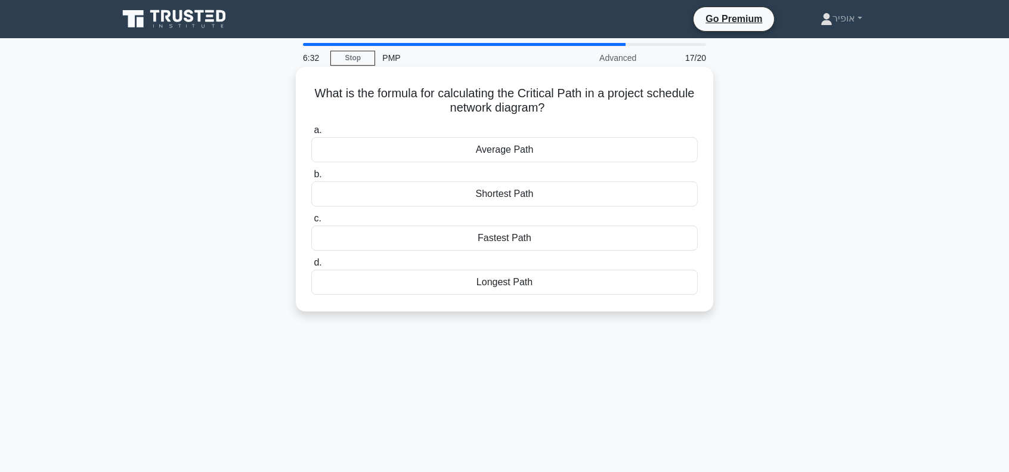
click at [463, 239] on div "Fastest Path" at bounding box center [504, 237] width 386 height 25
click at [311, 222] on input "c. Fastest Path" at bounding box center [311, 219] width 0 height 8
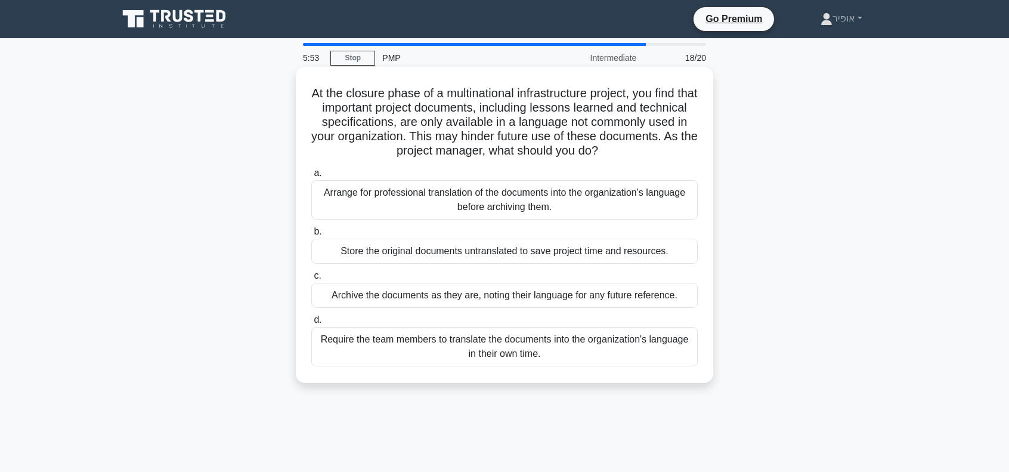
click at [439, 202] on div "Arrange for professional translation of the documents into the organization's l…" at bounding box center [504, 199] width 386 height 39
click at [311, 177] on input "a. Arrange for professional translation of the documents into the organization'…" at bounding box center [311, 173] width 0 height 8
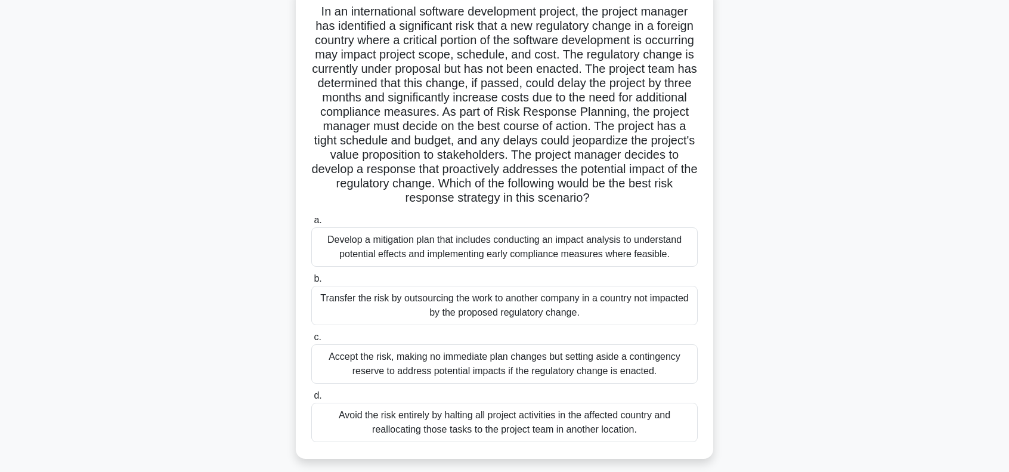
scroll to position [53, 0]
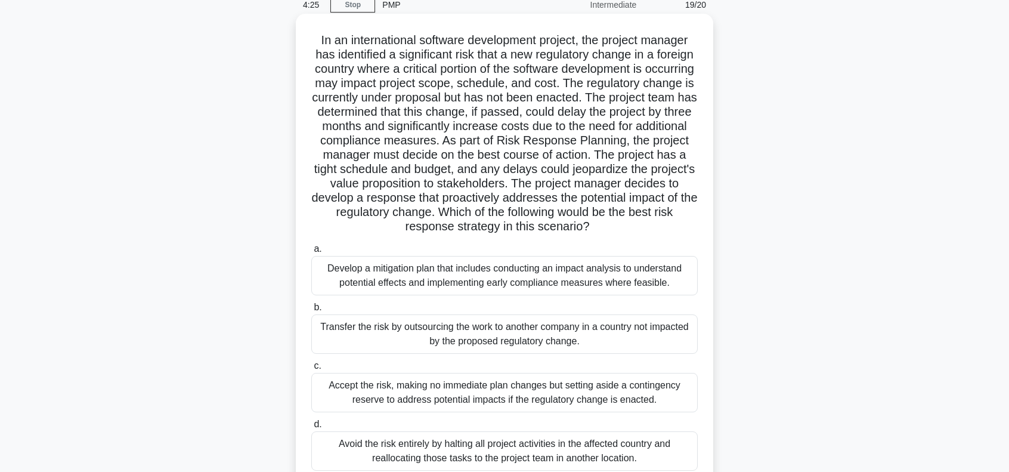
click at [478, 276] on div "Develop a mitigation plan that includes conducting an impact analysis to unders…" at bounding box center [504, 275] width 386 height 39
click at [311, 253] on input "a. Develop a mitigation plan that includes conducting an impact analysis to und…" at bounding box center [311, 249] width 0 height 8
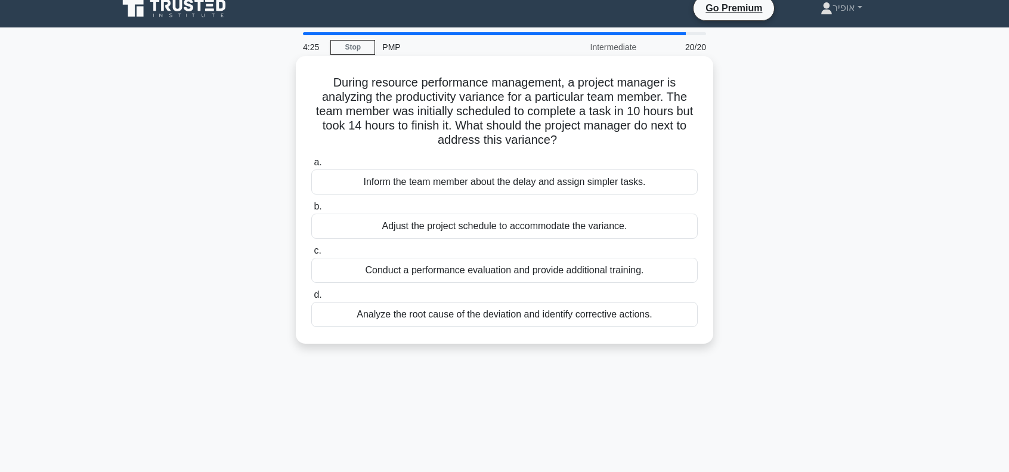
scroll to position [0, 0]
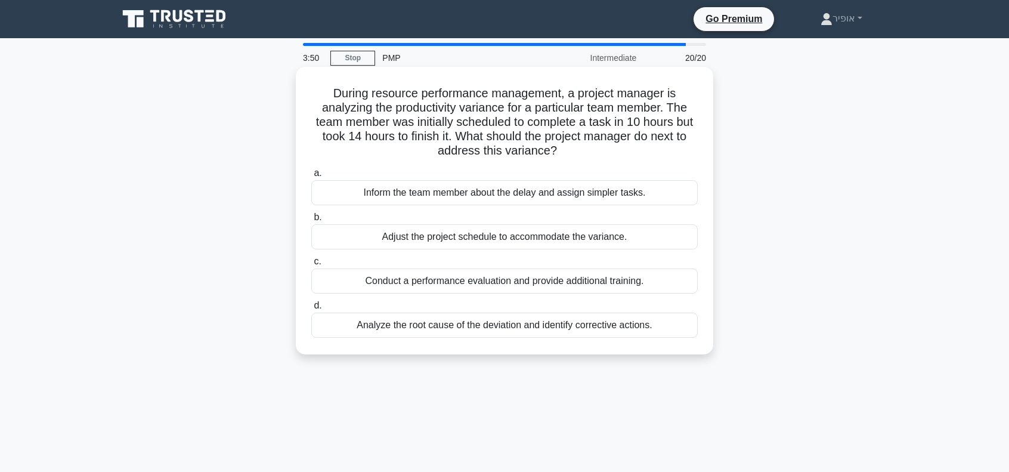
click at [498, 327] on div "Analyze the root cause of the deviation and identify corrective actions." at bounding box center [504, 324] width 386 height 25
click at [311, 309] on input "d. Analyze the root cause of the deviation and identify corrective actions." at bounding box center [311, 306] width 0 height 8
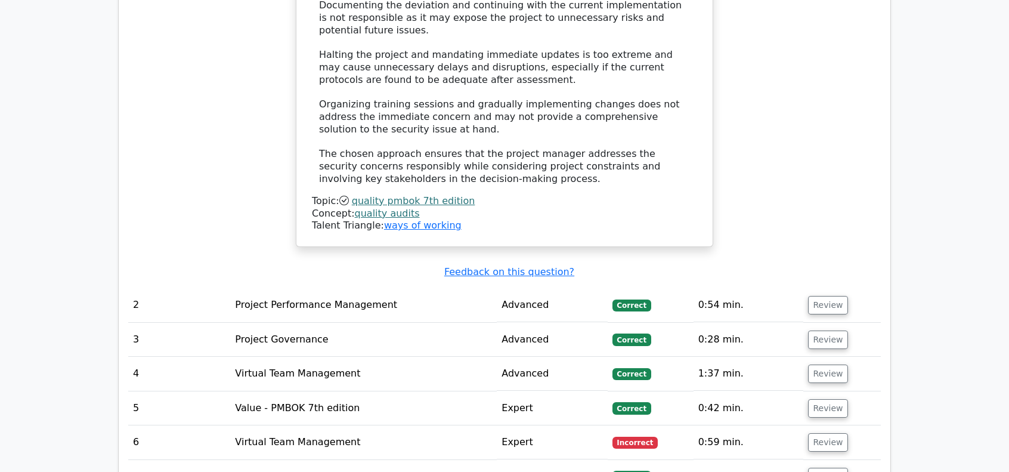
scroll to position [2027, 0]
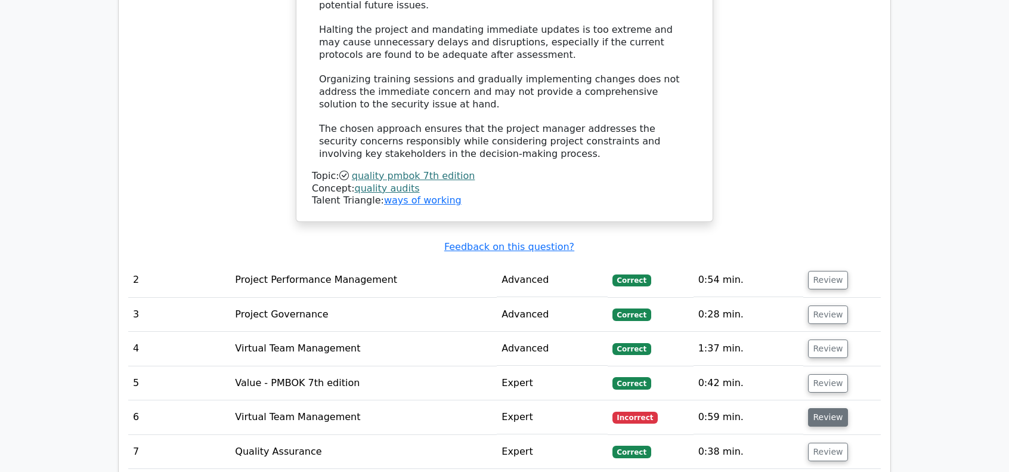
click at [823, 408] on button "Review" at bounding box center [828, 417] width 41 height 18
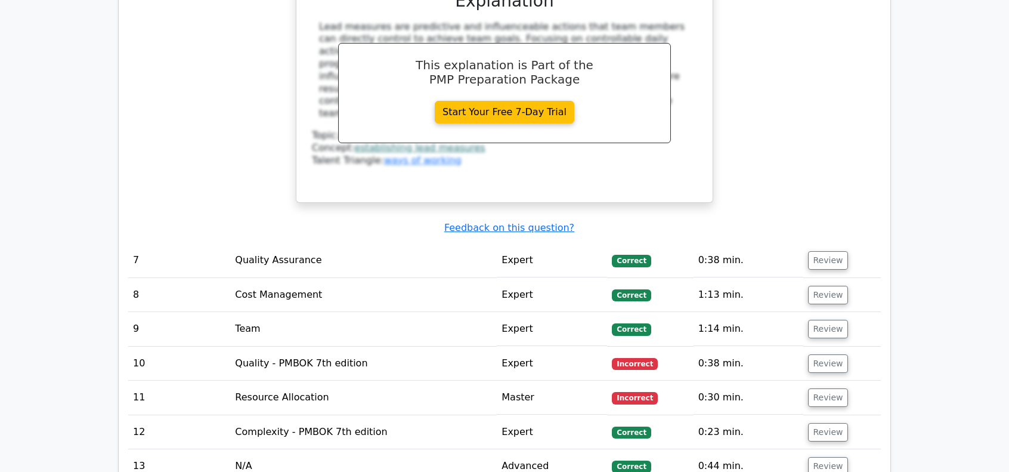
scroll to position [2743, 0]
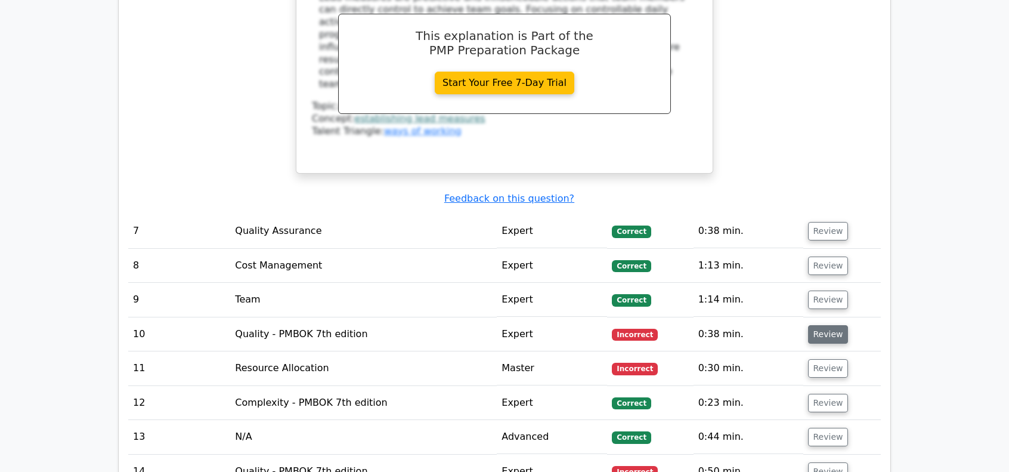
click at [824, 325] on button "Review" at bounding box center [828, 334] width 41 height 18
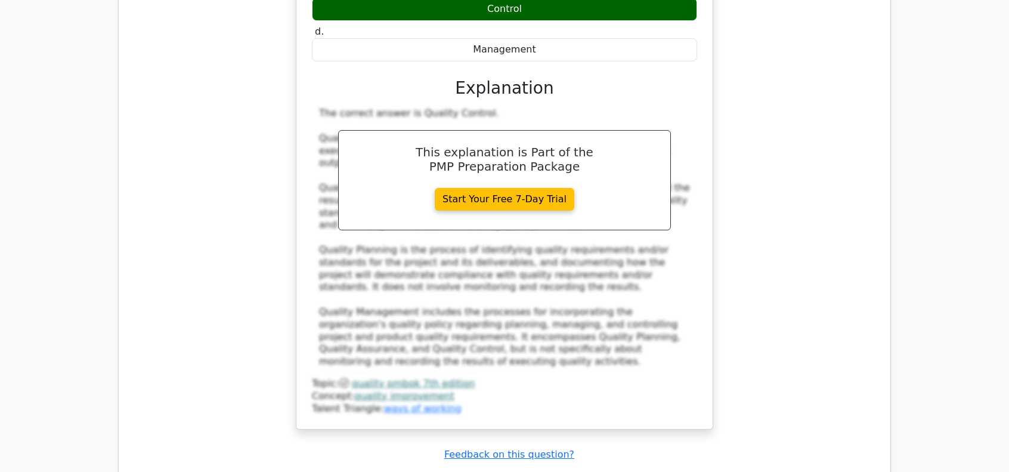
scroll to position [3458, 0]
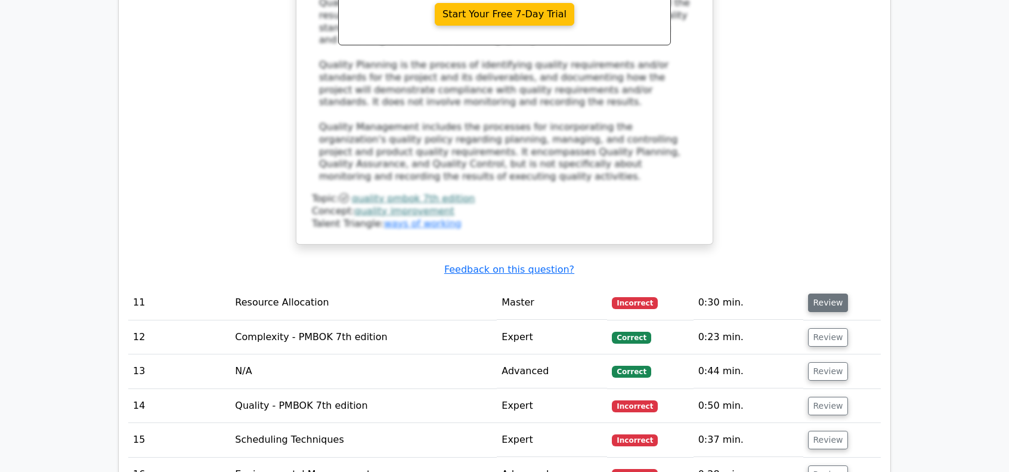
click at [822, 293] on button "Review" at bounding box center [828, 302] width 41 height 18
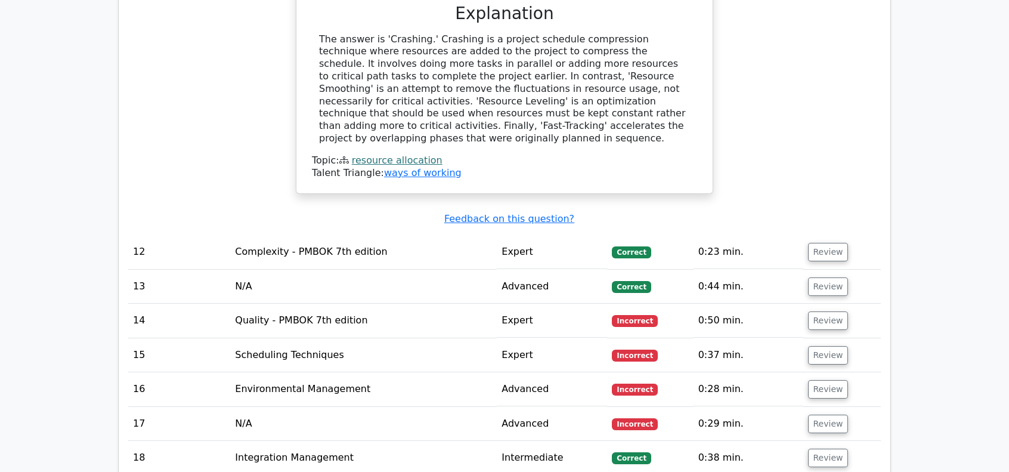
scroll to position [3995, 0]
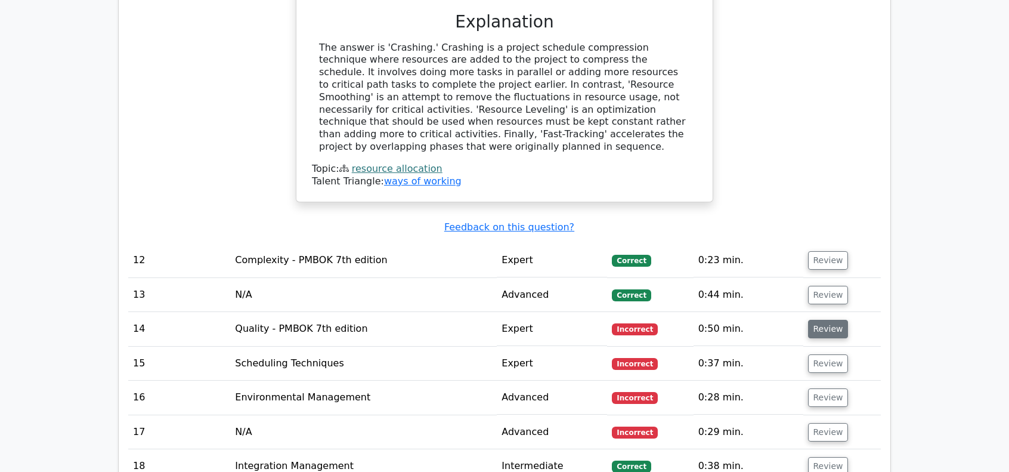
click at [810, 320] on button "Review" at bounding box center [828, 329] width 41 height 18
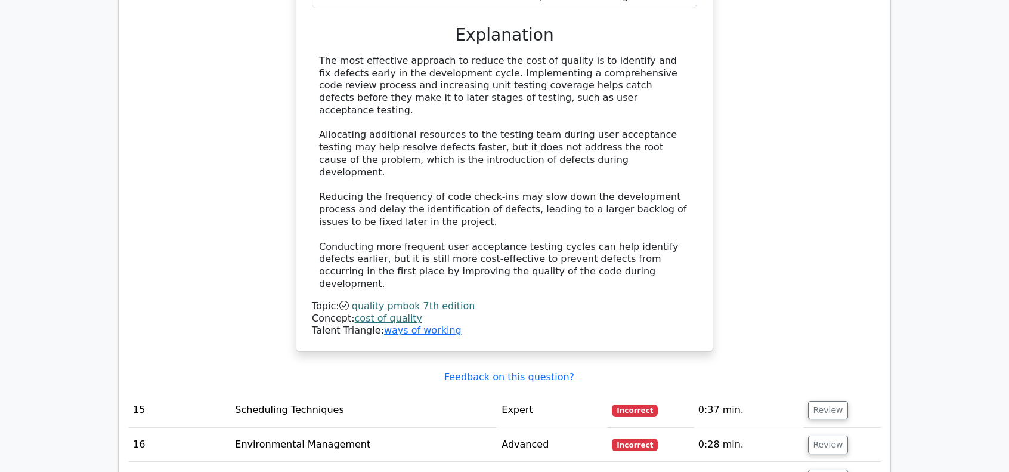
scroll to position [4651, 0]
click at [814, 399] on button "Review" at bounding box center [828, 408] width 41 height 18
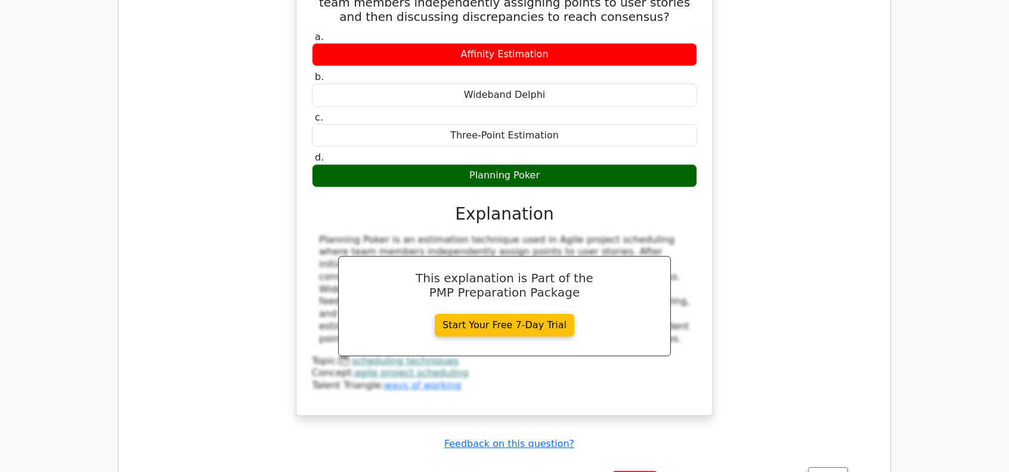
scroll to position [5128, 0]
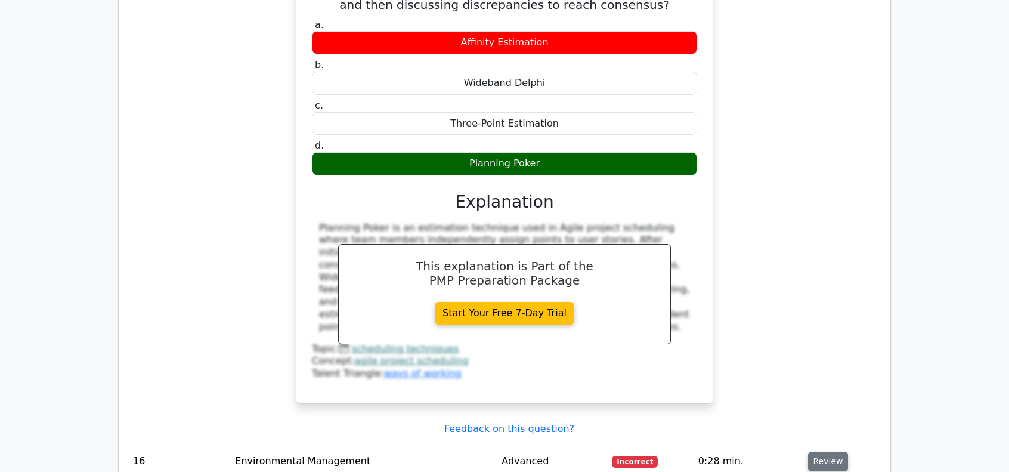
click at [829, 452] on button "Review" at bounding box center [828, 461] width 41 height 18
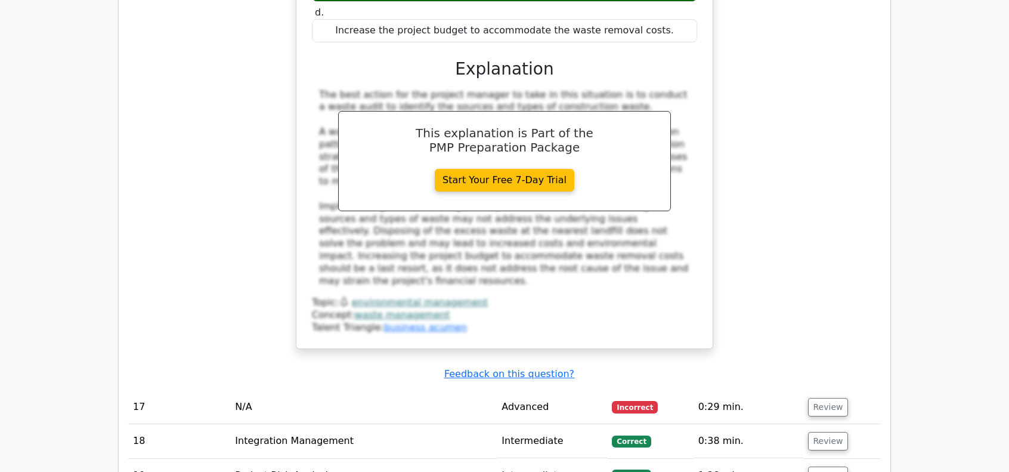
scroll to position [5843, 0]
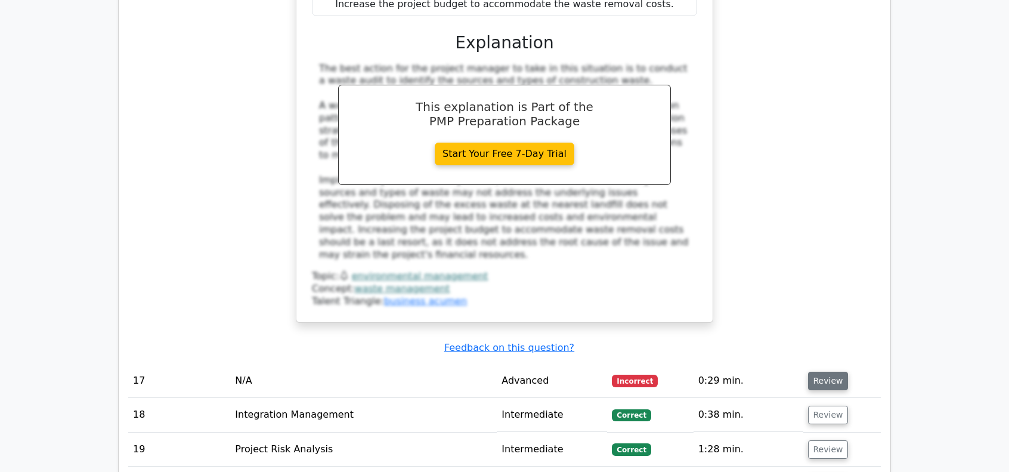
click at [816, 371] on button "Review" at bounding box center [828, 380] width 41 height 18
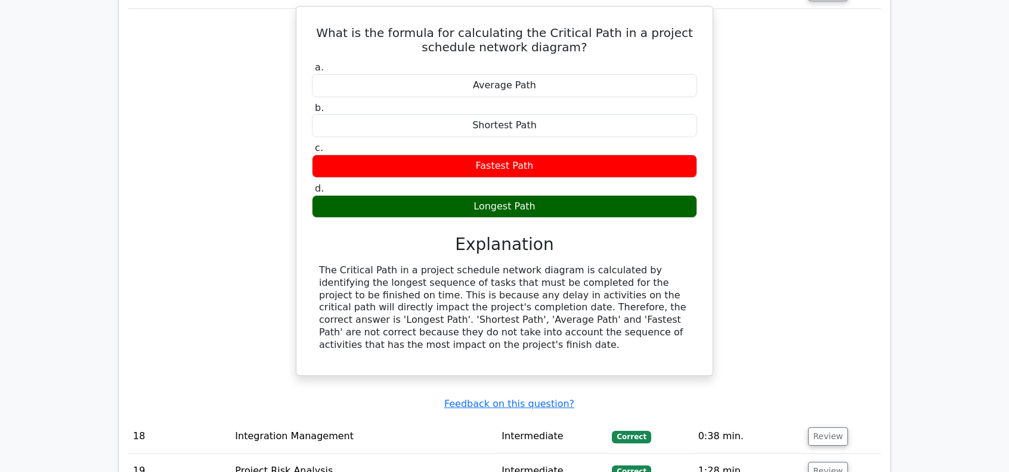
scroll to position [6260, 0]
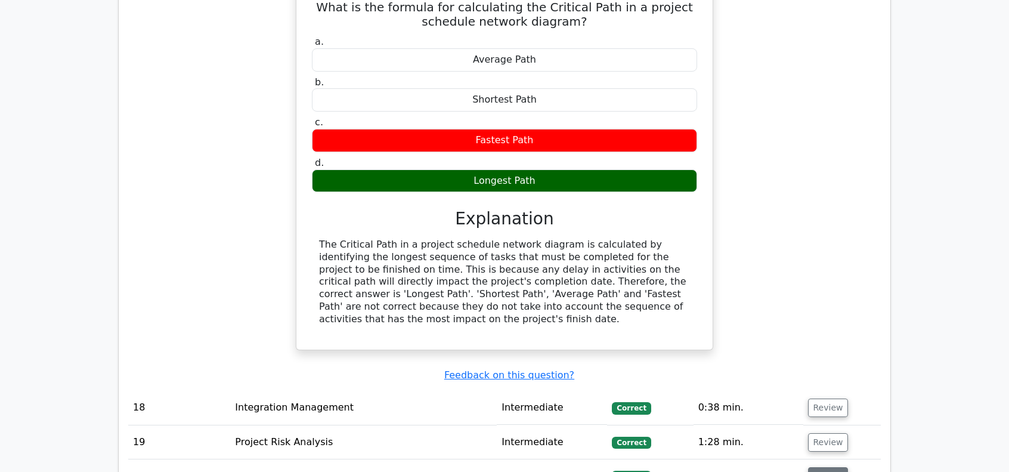
click at [817, 467] on button "Review" at bounding box center [828, 476] width 41 height 18
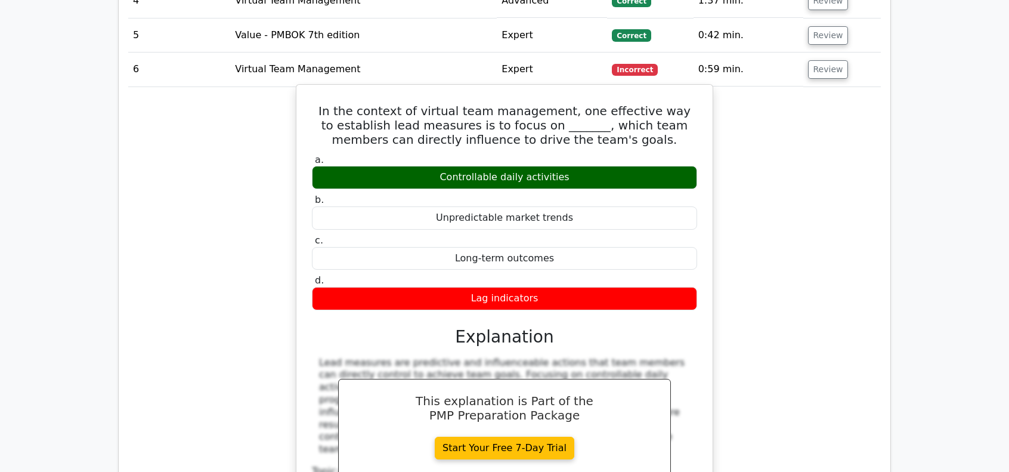
scroll to position [2206, 0]
